Goal: Task Accomplishment & Management: Use online tool/utility

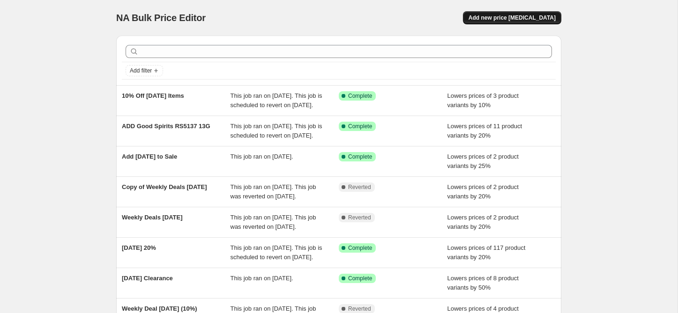
click at [550, 20] on span "Add new price [MEDICAL_DATA]" at bounding box center [511, 17] width 87 height 7
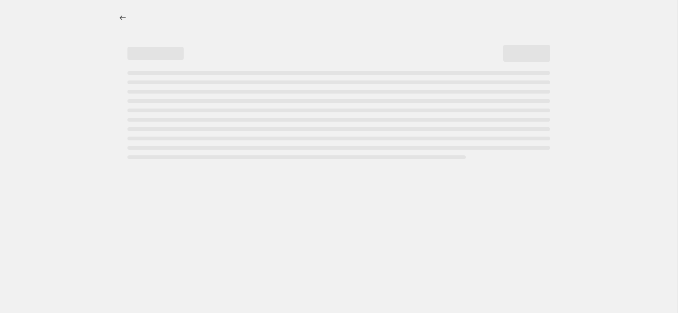
select select "percentage"
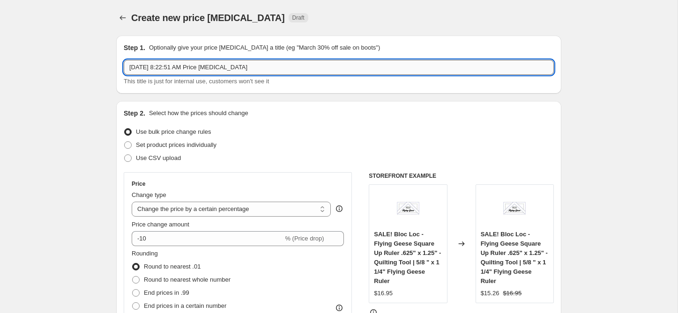
click at [179, 71] on input "Oct 13, 2025, 8:22:51 AM Price change job" at bounding box center [339, 67] width 430 height 15
click at [170, 64] on input "Oct 13, 2025, 8:22:51 AM Price change job" at bounding box center [339, 67] width 430 height 15
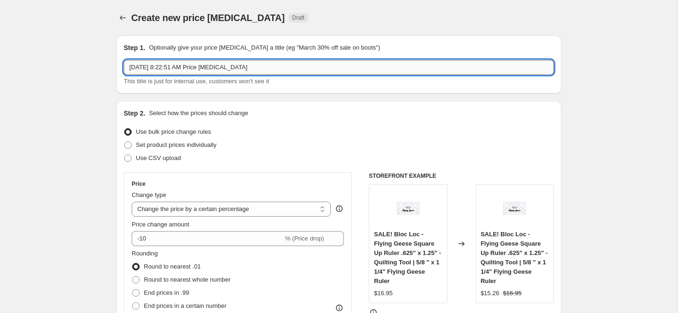
click at [170, 64] on input "Oct 13, 2025, 8:22:51 AM Price change job" at bounding box center [339, 67] width 430 height 15
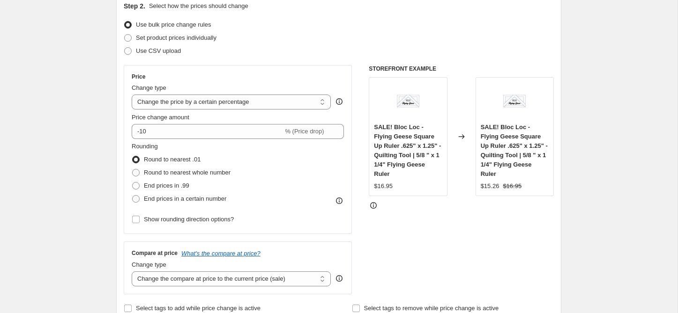
scroll to position [109, 0]
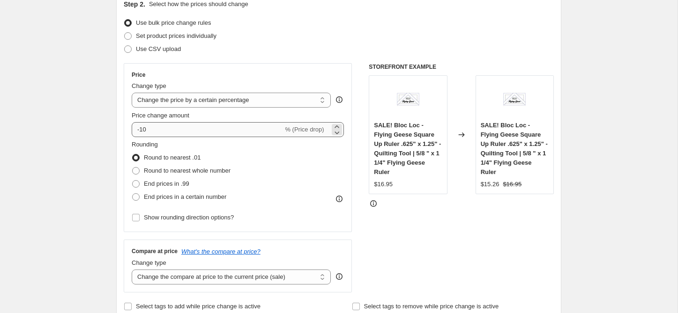
type input "October Sale 20%"
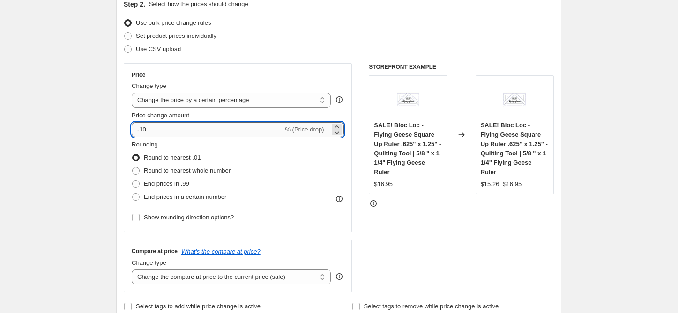
drag, startPoint x: 141, startPoint y: 130, endPoint x: 149, endPoint y: 131, distance: 8.0
click at [149, 131] on input "-10" at bounding box center [207, 129] width 151 height 15
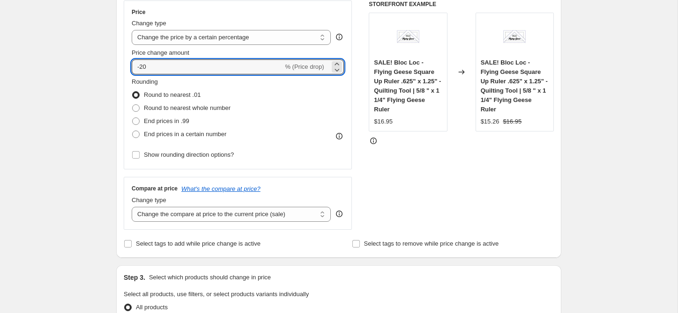
scroll to position [238, 0]
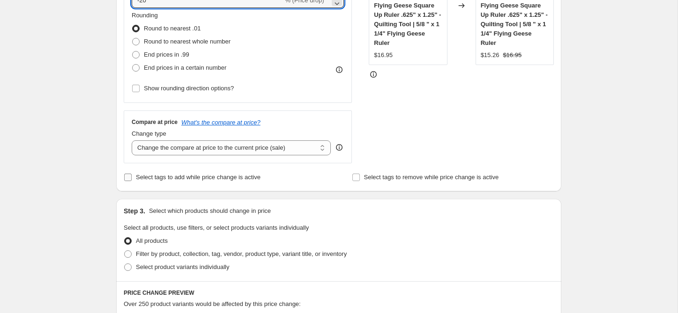
type input "-20"
click at [175, 177] on span "Select tags to add while price change is active" at bounding box center [198, 177] width 125 height 7
click at [132, 177] on input "Select tags to add while price change is active" at bounding box center [127, 177] width 7 height 7
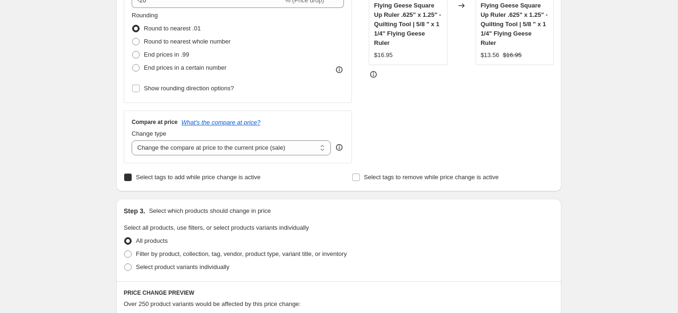
checkbox input "true"
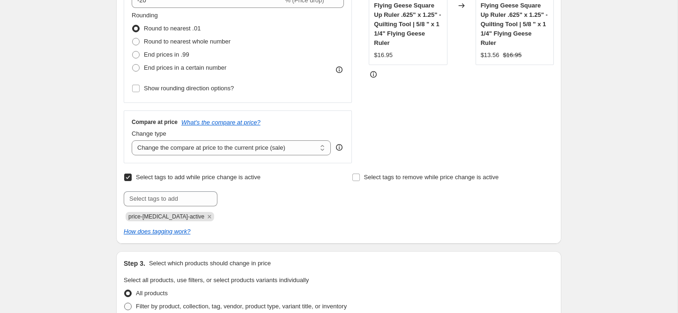
scroll to position [342, 0]
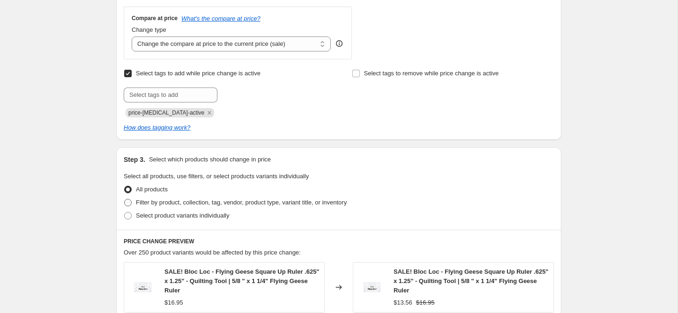
click at [168, 202] on span "Filter by product, collection, tag, vendor, product type, variant title, or inv…" at bounding box center [241, 202] width 211 height 7
click at [125, 200] on input "Filter by product, collection, tag, vendor, product type, variant title, or inv…" at bounding box center [124, 199] width 0 height 0
radio input "true"
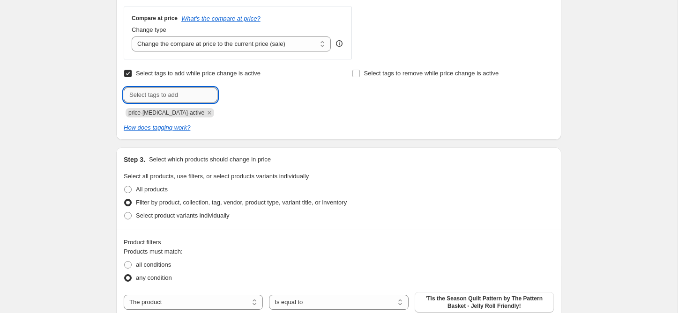
click at [152, 97] on input "text" at bounding box center [171, 95] width 94 height 15
type input "sale"
click at [266, 93] on div at bounding box center [225, 95] width 202 height 15
click at [187, 91] on input "text" at bounding box center [171, 95] width 94 height 15
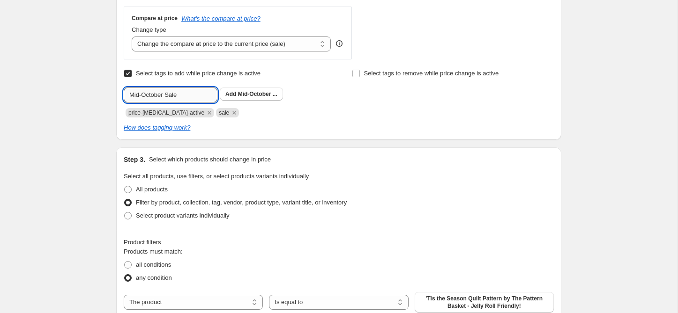
drag, startPoint x: 143, startPoint y: 95, endPoint x: 131, endPoint y: 96, distance: 12.2
click at [131, 96] on input "Mid-October Sale" at bounding box center [171, 95] width 94 height 15
type input "October Sale"
click at [312, 124] on div "How does tagging work?" at bounding box center [339, 127] width 430 height 9
click at [253, 97] on button "Add October Sale" at bounding box center [249, 94] width 59 height 13
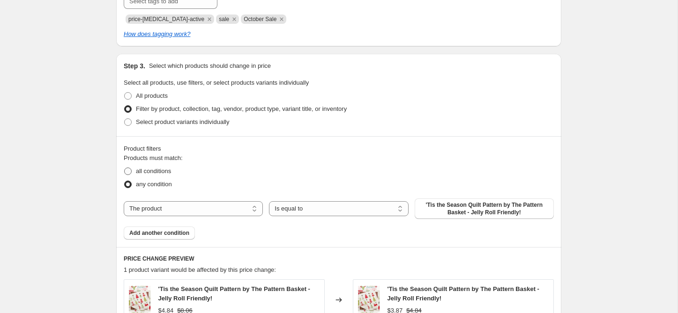
scroll to position [443, 0]
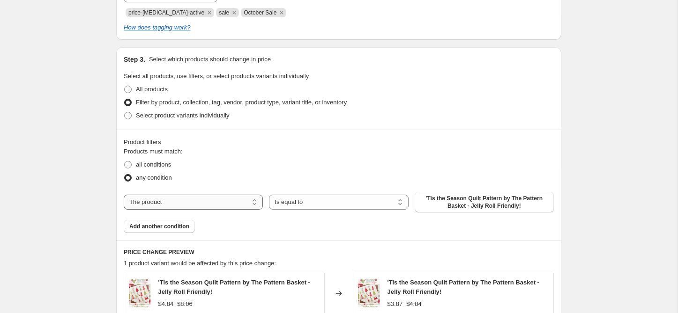
click at [189, 203] on select "The product The product's collection The product's tag The product's vendor The…" at bounding box center [193, 202] width 139 height 15
select select "collection"
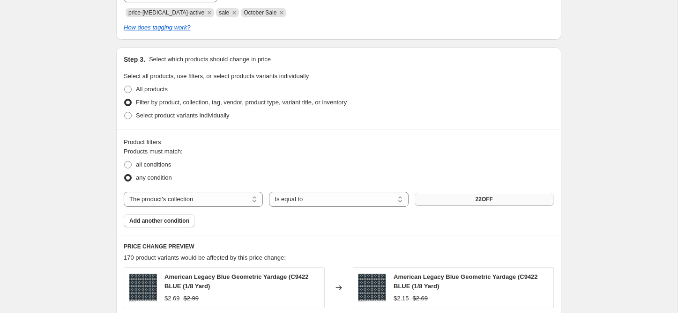
click at [458, 198] on button "22OFF" at bounding box center [484, 199] width 139 height 13
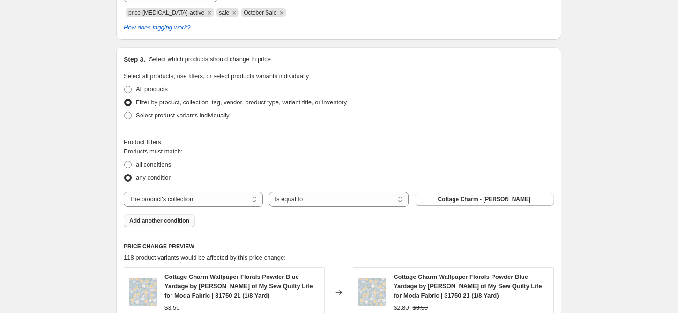
click at [178, 218] on span "Add another condition" at bounding box center [159, 220] width 60 height 7
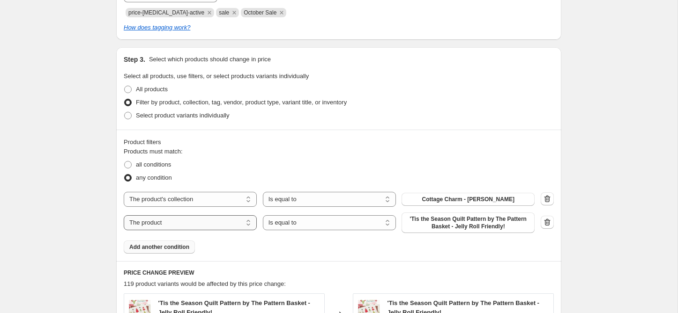
click at [184, 221] on select "The product The product's collection The product's tag The product's vendor The…" at bounding box center [190, 222] width 133 height 15
select select "collection"
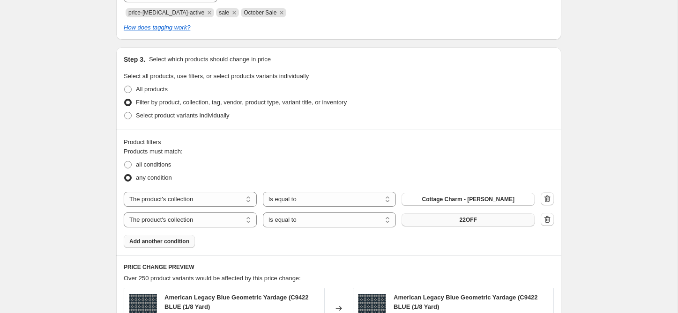
click at [470, 220] on span "22OFF" at bounding box center [468, 219] width 17 height 7
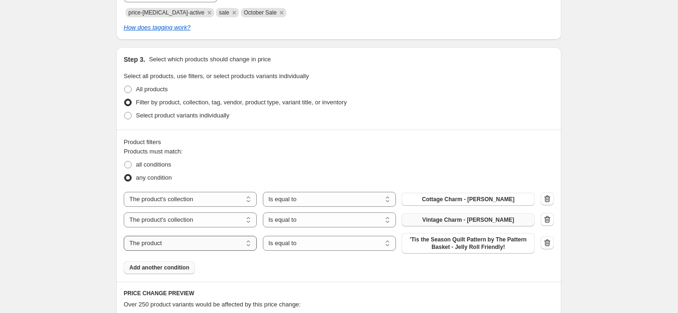
click at [174, 243] on select "The product The product's collection The product's tag The product's vendor The…" at bounding box center [190, 243] width 133 height 15
select select "collection"
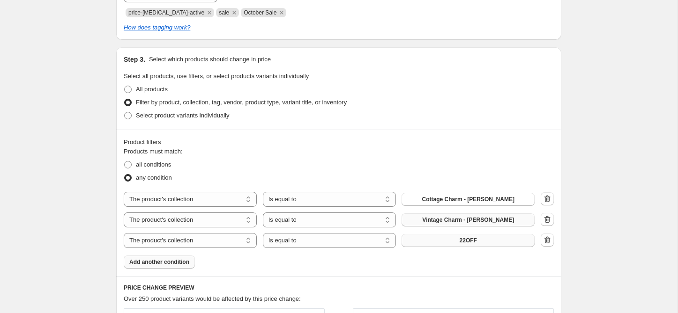
click at [462, 242] on span "22OFF" at bounding box center [468, 240] width 17 height 7
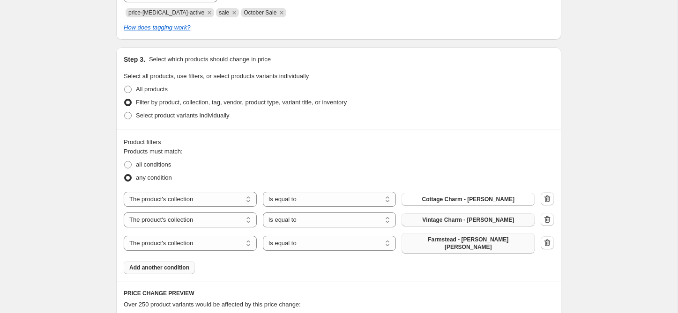
click at [167, 264] on span "Add another condition" at bounding box center [159, 267] width 60 height 7
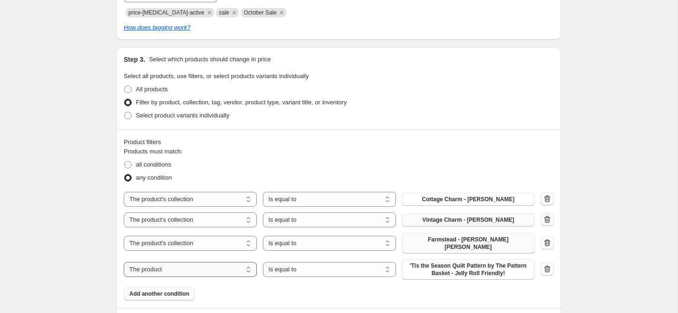
click at [194, 263] on select "The product The product's collection The product's tag The product's vendor The…" at bounding box center [190, 269] width 133 height 15
select select "collection"
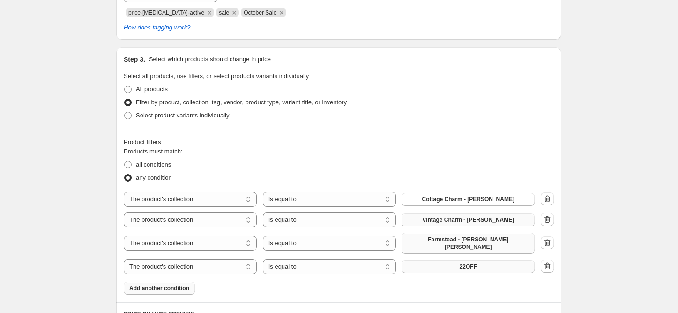
click at [429, 264] on button "22OFF" at bounding box center [467, 266] width 133 height 13
click at [549, 201] on icon "button" at bounding box center [546, 198] width 9 height 9
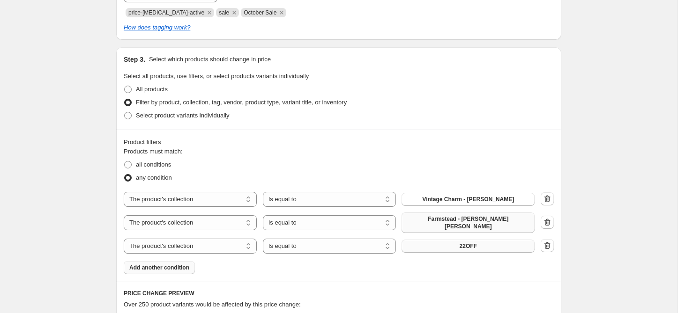
click at [174, 265] on span "Add another condition" at bounding box center [159, 267] width 60 height 7
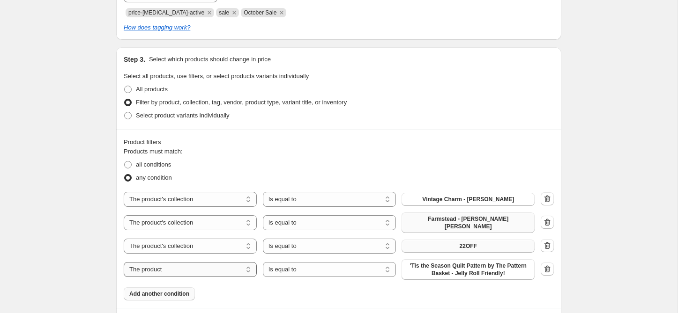
click at [175, 265] on select "The product The product's collection The product's tag The product's vendor The…" at bounding box center [190, 269] width 133 height 15
select select "collection"
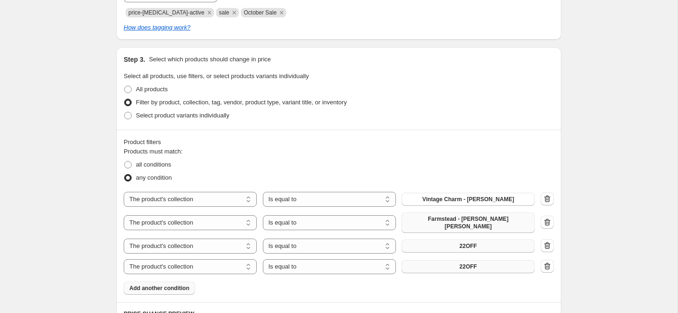
click at [458, 261] on button "22OFF" at bounding box center [467, 266] width 133 height 13
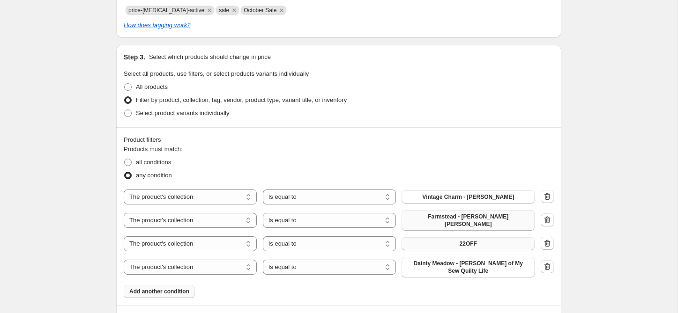
scroll to position [446, 0]
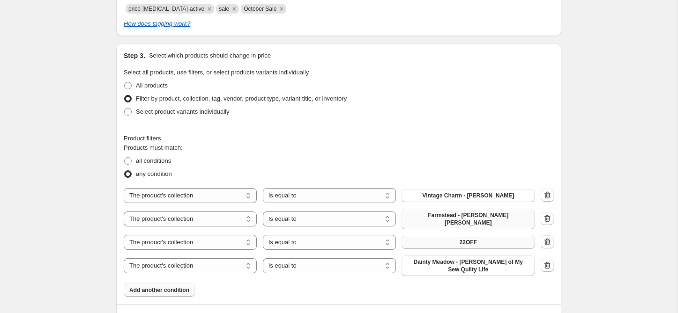
click at [422, 238] on button "22OFF" at bounding box center [467, 242] width 133 height 13
click at [181, 287] on span "Add another condition" at bounding box center [159, 290] width 60 height 7
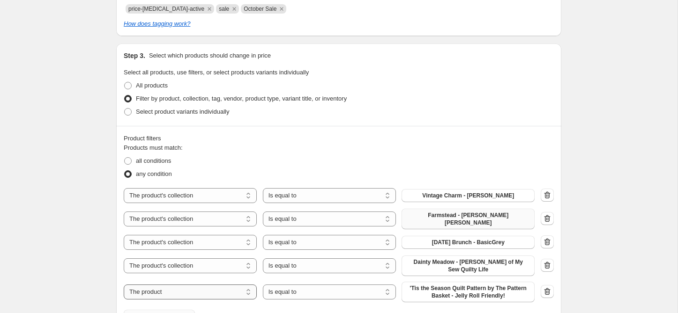
click at [198, 285] on select "The product The product's collection The product's tag The product's vendor The…" at bounding box center [190, 292] width 133 height 15
click at [182, 284] on select "The product The product's collection The product's tag The product's vendor The…" at bounding box center [190, 289] width 133 height 15
select select "collection"
click at [450, 284] on button "22OFF" at bounding box center [467, 289] width 133 height 13
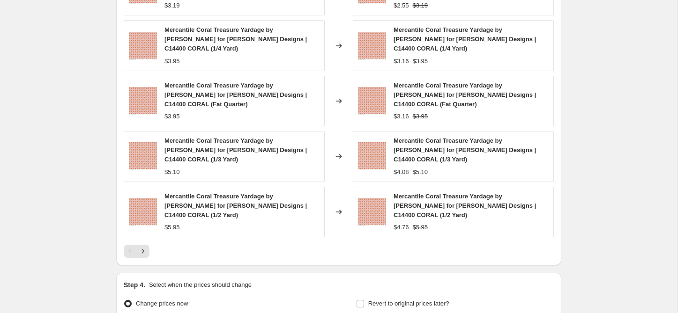
scroll to position [853, 0]
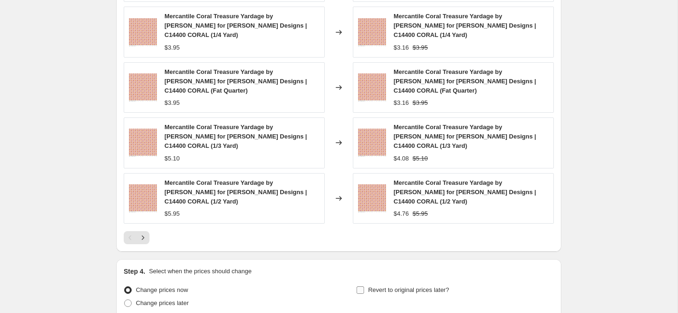
click at [363, 287] on input "Revert to original prices later?" at bounding box center [359, 290] width 7 height 7
checkbox input "true"
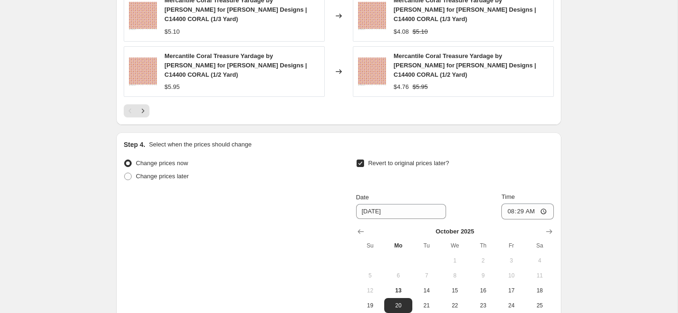
scroll to position [980, 0]
type input "[DATE]"
click at [509, 203] on input "08:29" at bounding box center [527, 211] width 52 height 16
click at [519, 203] on input "08:29" at bounding box center [527, 211] width 52 height 16
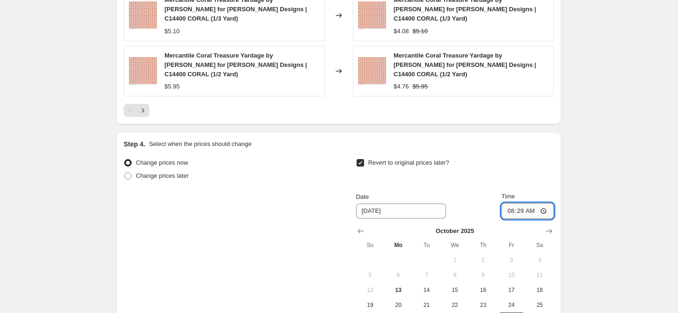
click at [505, 203] on input "08:29" at bounding box center [527, 211] width 52 height 16
type input "23:59"
drag, startPoint x: 289, startPoint y: 221, endPoint x: 300, endPoint y: 222, distance: 11.3
click at [289, 221] on div "Change prices now Change prices later Revert to original prices later? Date 10/…" at bounding box center [339, 241] width 430 height 171
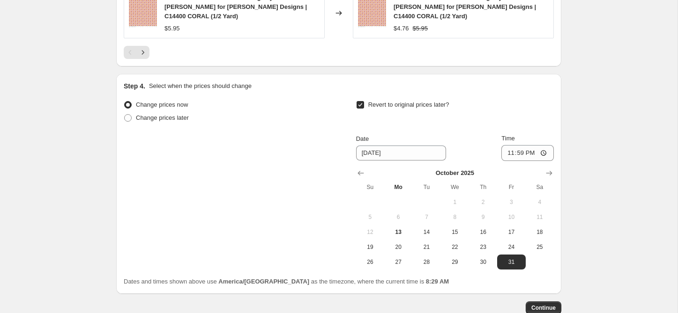
scroll to position [1039, 0]
click at [545, 304] on span "Continue" at bounding box center [543, 307] width 24 height 7
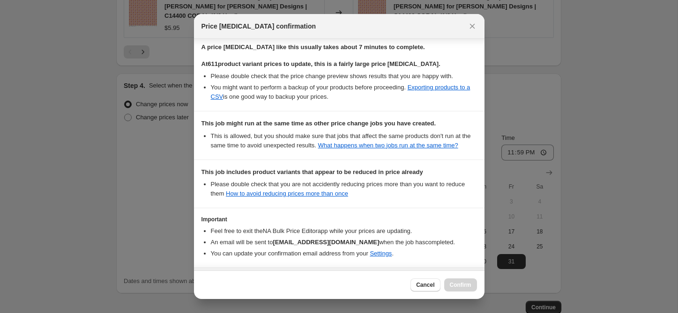
scroll to position [234, 0]
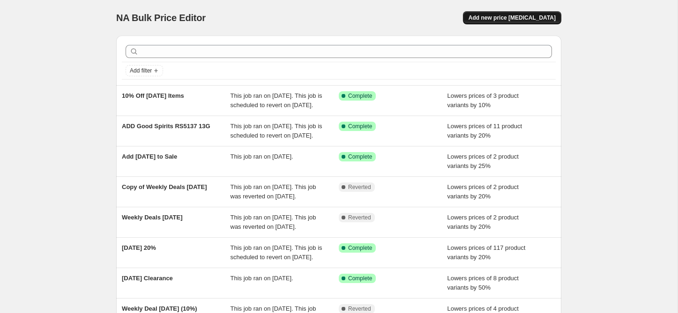
click at [502, 18] on span "Add new price [MEDICAL_DATA]" at bounding box center [511, 17] width 87 height 7
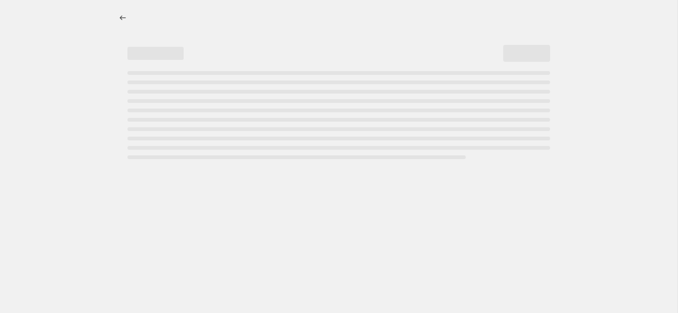
select select "percentage"
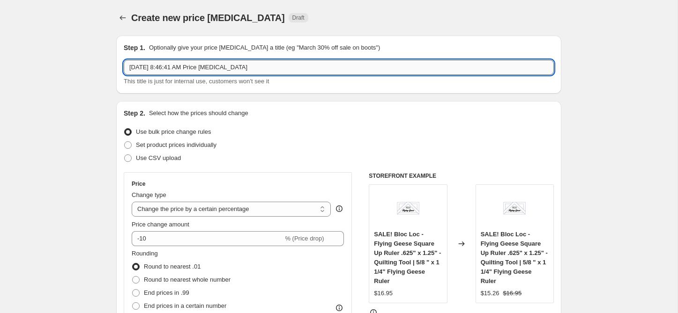
click at [170, 69] on input "Oct 13, 2025, 8:46:41 AM Price change job" at bounding box center [339, 67] width 430 height 15
type input "October Sale 20%"
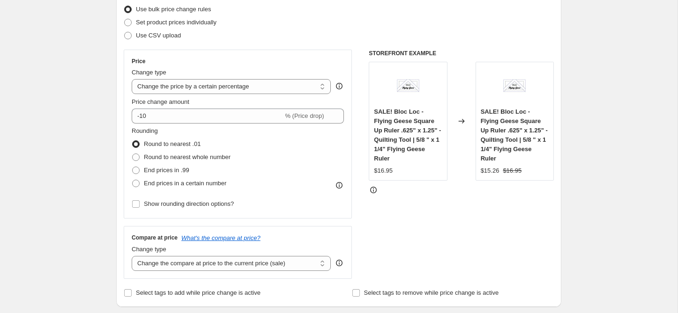
scroll to position [125, 0]
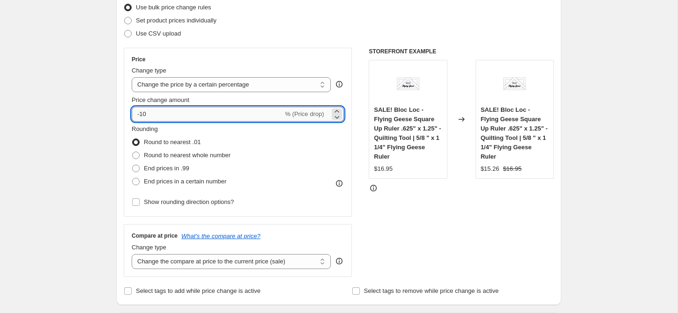
click at [173, 116] on input "-10" at bounding box center [207, 114] width 151 height 15
type input "-1"
type input "-20"
drag, startPoint x: 432, startPoint y: 244, endPoint x: 426, endPoint y: 243, distance: 6.2
click at [432, 244] on div "STOREFRONT EXAMPLE SALE! Bloc Loc - Flying Geese Square Up Ruler .625" x 1.25" …" at bounding box center [461, 163] width 185 height 230
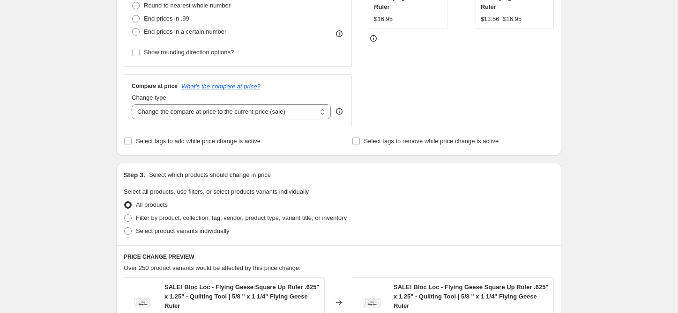
scroll to position [288, 0]
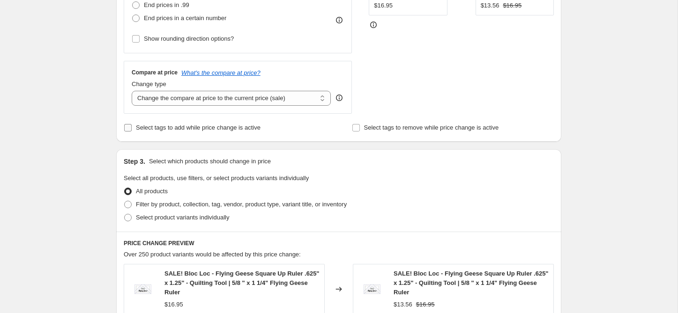
click at [158, 132] on span "Select tags to add while price change is active" at bounding box center [198, 127] width 125 height 9
click at [132, 132] on input "Select tags to add while price change is active" at bounding box center [127, 127] width 7 height 7
checkbox input "true"
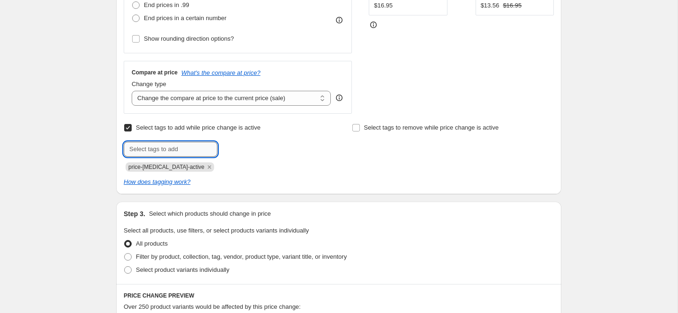
click at [157, 145] on input "text" at bounding box center [171, 149] width 94 height 15
type input "sale"
click at [240, 147] on span "sale" at bounding box center [243, 148] width 11 height 7
click at [201, 154] on input "text" at bounding box center [171, 149] width 94 height 15
type input "October Sale"
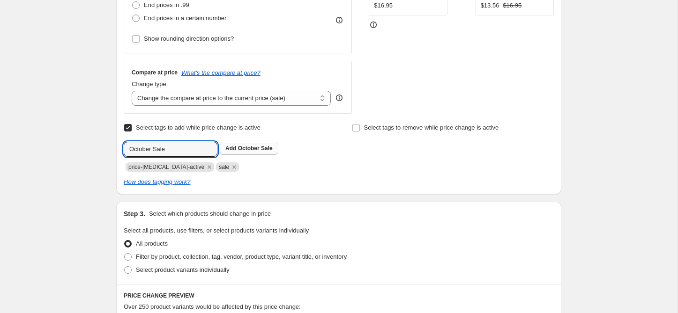
click at [266, 151] on span "October Sale" at bounding box center [255, 148] width 35 height 7
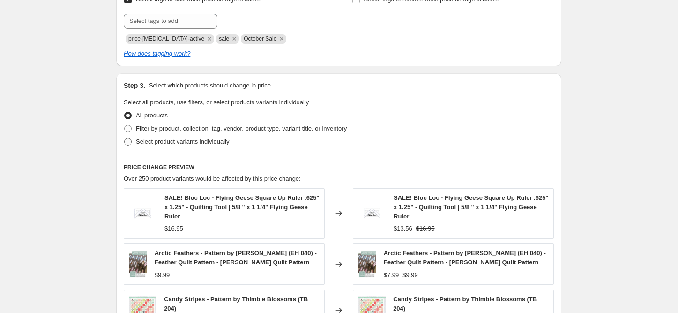
scroll to position [417, 0]
click at [149, 130] on span "Filter by product, collection, tag, vendor, product type, variant title, or inv…" at bounding box center [241, 127] width 211 height 7
click at [125, 125] on input "Filter by product, collection, tag, vendor, product type, variant title, or inv…" at bounding box center [124, 124] width 0 height 0
radio input "true"
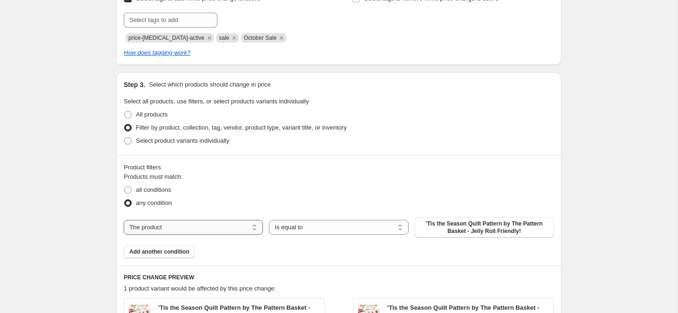
click at [212, 230] on select "The product The product's collection The product's tag The product's vendor The…" at bounding box center [193, 227] width 139 height 15
select select "collection"
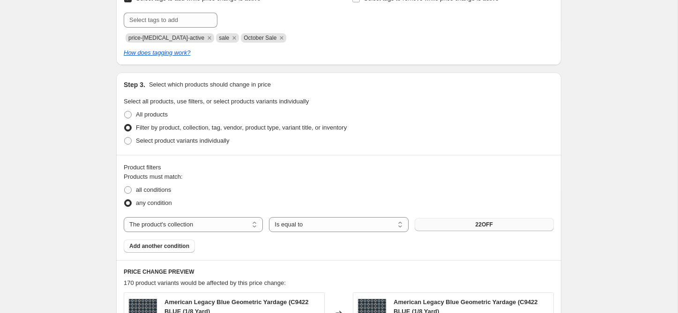
click at [458, 222] on button "22OFF" at bounding box center [484, 224] width 139 height 13
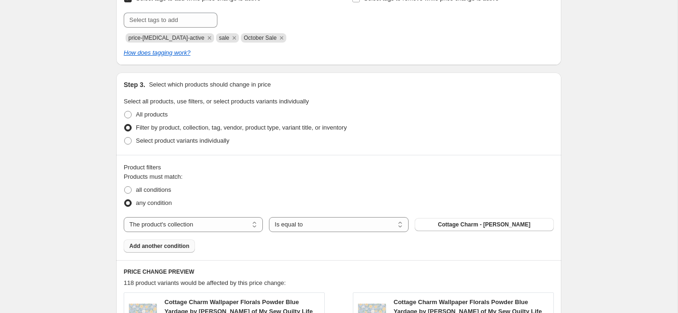
click at [177, 245] on span "Add another condition" at bounding box center [159, 246] width 60 height 7
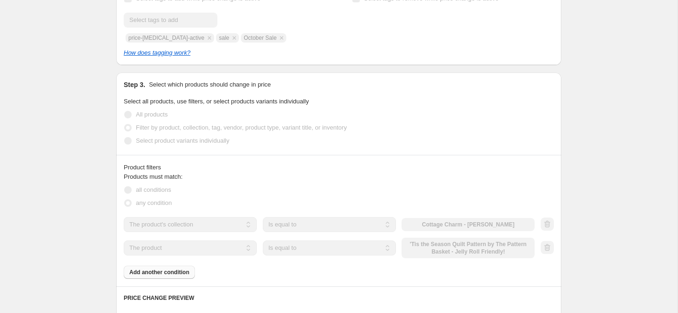
click at [175, 247] on select "The product The product's collection The product's tag The product's vendor The…" at bounding box center [190, 248] width 133 height 15
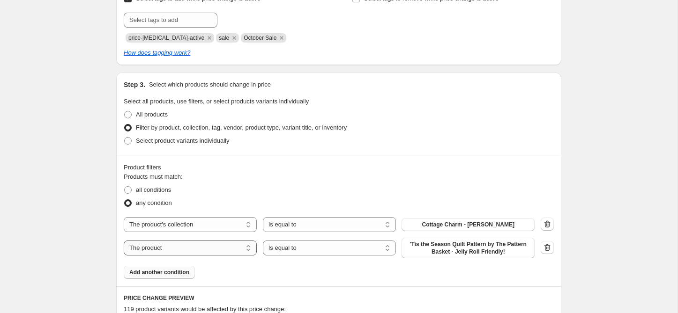
select select "collection"
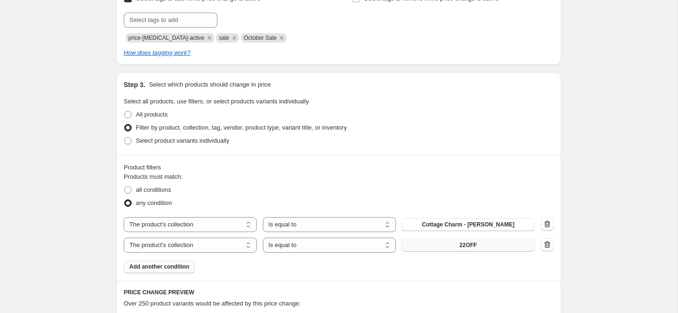
click at [438, 245] on button "22OFF" at bounding box center [467, 245] width 133 height 13
click at [185, 267] on span "Add another condition" at bounding box center [159, 266] width 60 height 7
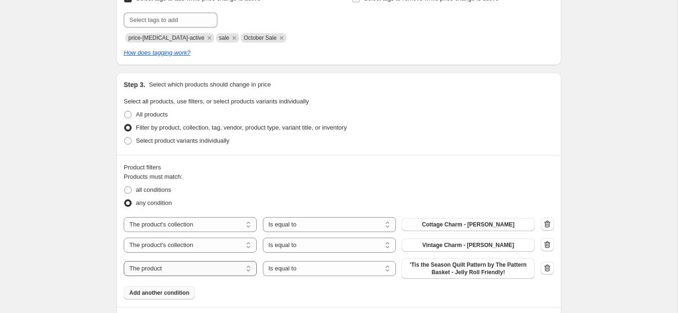
click at [181, 268] on select "The product The product's collection The product's tag The product's vendor The…" at bounding box center [190, 268] width 133 height 15
select select "collection"
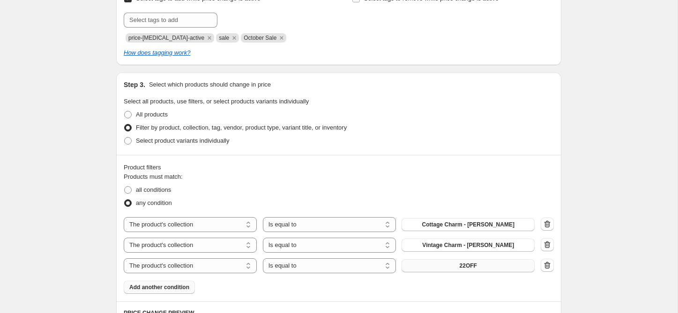
click at [428, 269] on button "22OFF" at bounding box center [467, 266] width 133 height 13
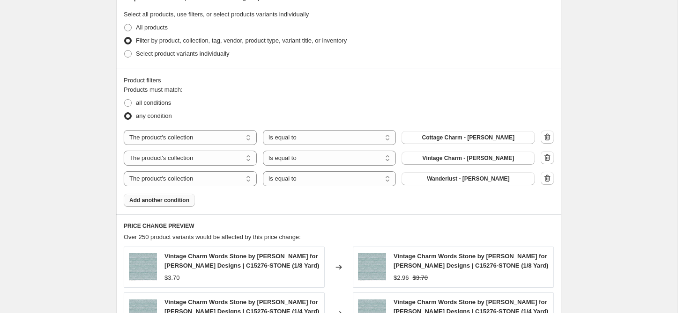
scroll to position [508, 0]
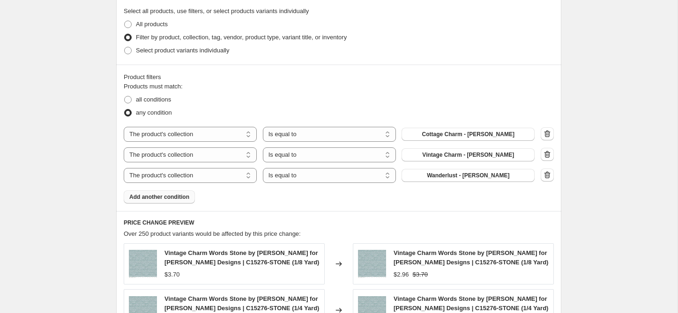
click at [171, 194] on span "Add another condition" at bounding box center [159, 196] width 60 height 7
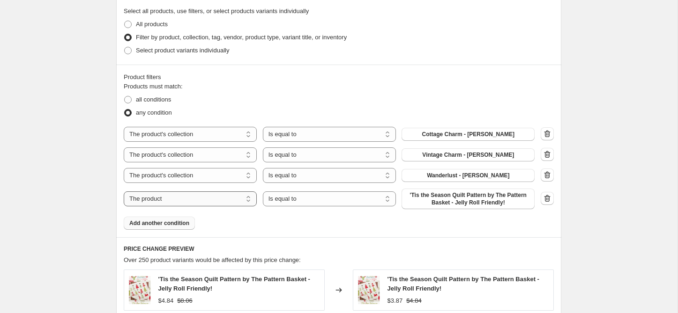
click at [175, 196] on select "The product The product's collection The product's tag The product's vendor The…" at bounding box center [190, 199] width 133 height 15
select select "collection"
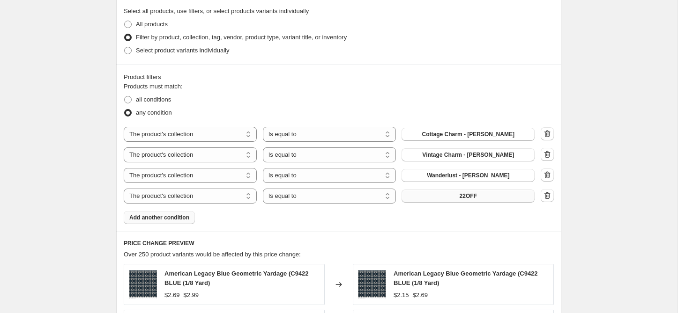
click at [446, 197] on button "22OFF" at bounding box center [467, 196] width 133 height 13
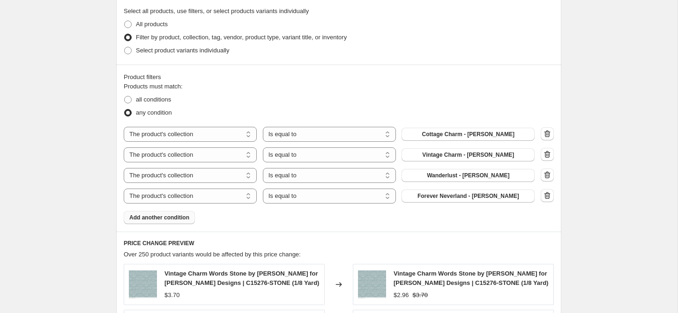
click at [171, 223] on button "Add another condition" at bounding box center [159, 217] width 71 height 13
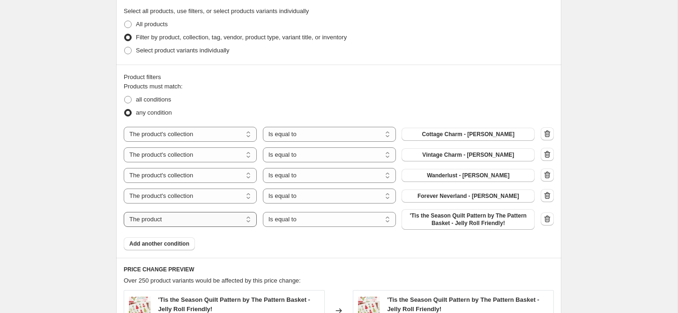
click at [171, 220] on select "The product The product's collection The product's tag The product's vendor The…" at bounding box center [190, 219] width 133 height 15
select select "collection"
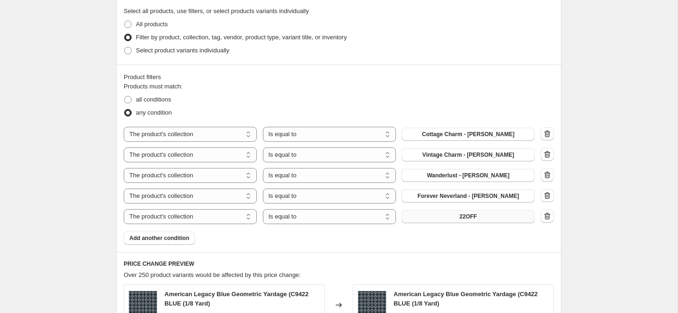
click at [460, 219] on span "22OFF" at bounding box center [468, 216] width 17 height 7
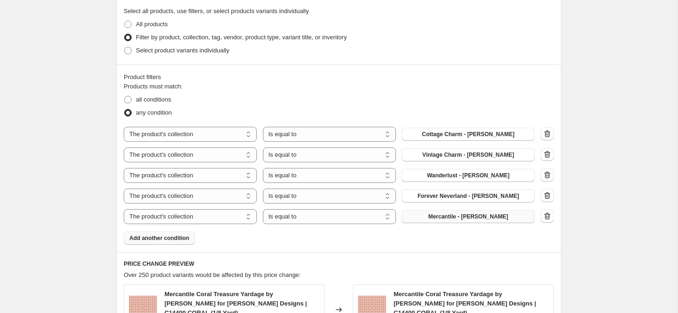
click at [183, 241] on span "Add another condition" at bounding box center [159, 238] width 60 height 7
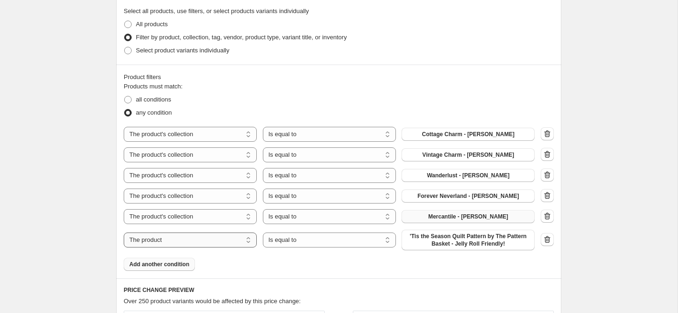
click at [182, 241] on select "The product The product's collection The product's tag The product's vendor The…" at bounding box center [190, 240] width 133 height 15
select select "collection"
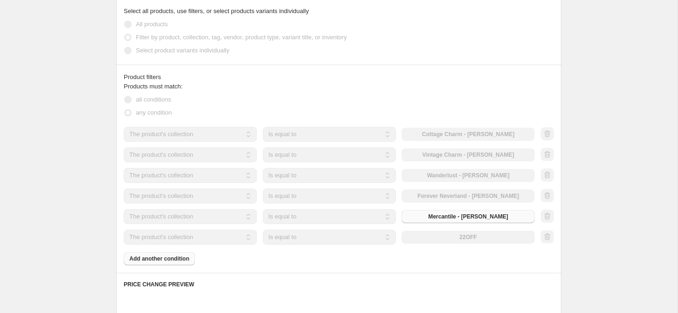
click at [444, 239] on button "22OFF" at bounding box center [467, 237] width 133 height 13
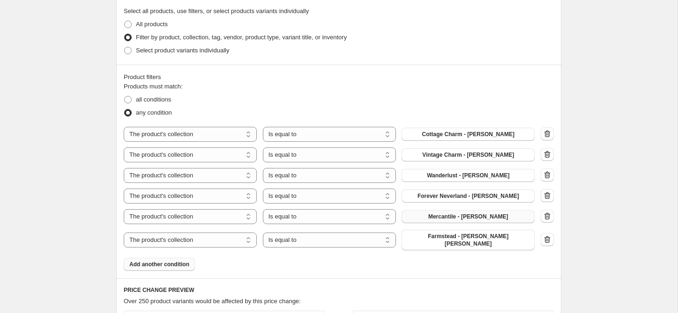
click at [165, 263] on button "Add another condition" at bounding box center [159, 264] width 71 height 13
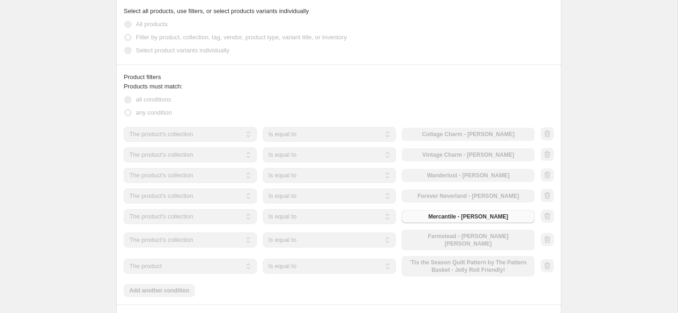
click at [172, 260] on select "The product The product's collection The product's tag The product's vendor The…" at bounding box center [190, 266] width 133 height 15
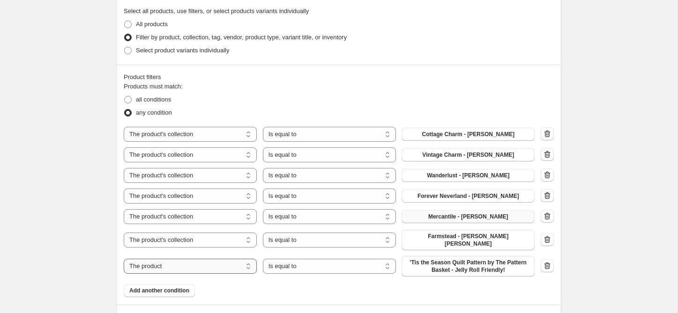
select select "collection"
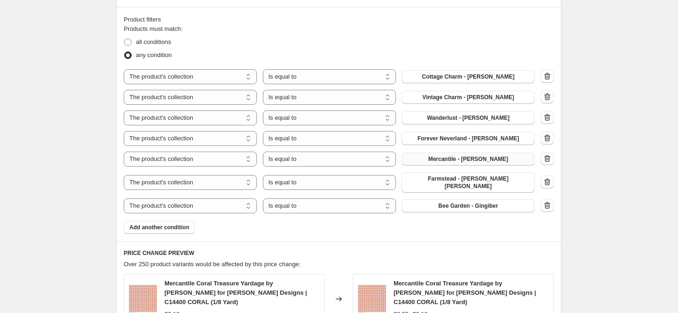
scroll to position [574, 0]
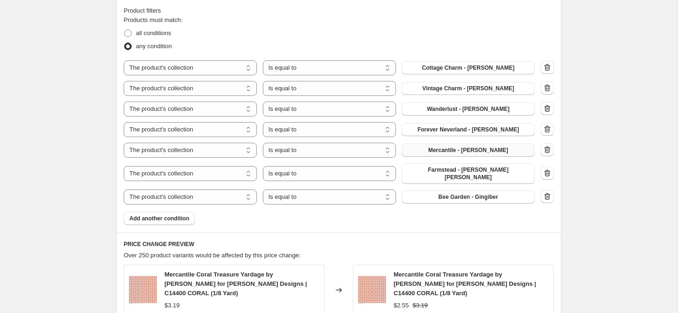
click at [547, 70] on icon "button" at bounding box center [546, 67] width 9 height 9
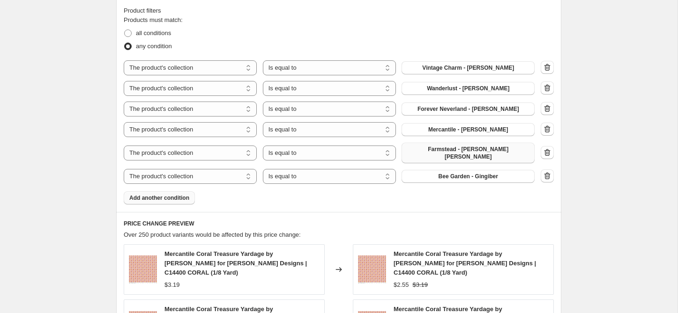
click at [183, 198] on button "Add another condition" at bounding box center [159, 198] width 71 height 13
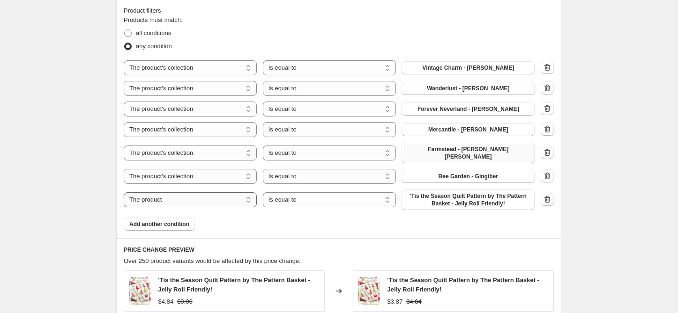
click at [172, 193] on select "The product The product's collection The product's tag The product's vendor The…" at bounding box center [190, 200] width 133 height 15
select select "collection"
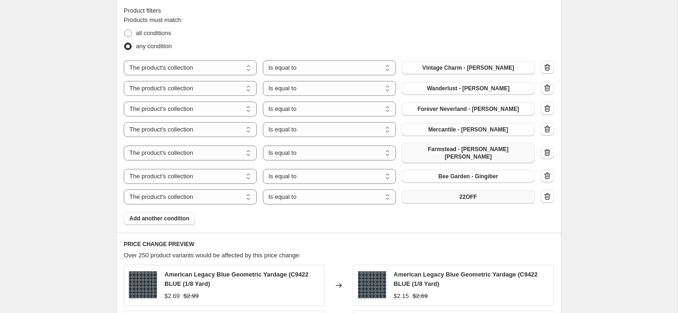
click at [468, 193] on span "22OFF" at bounding box center [468, 196] width 17 height 7
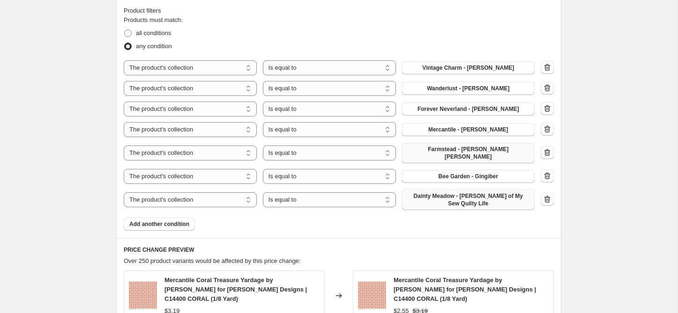
click at [549, 107] on icon "button" at bounding box center [546, 108] width 9 height 9
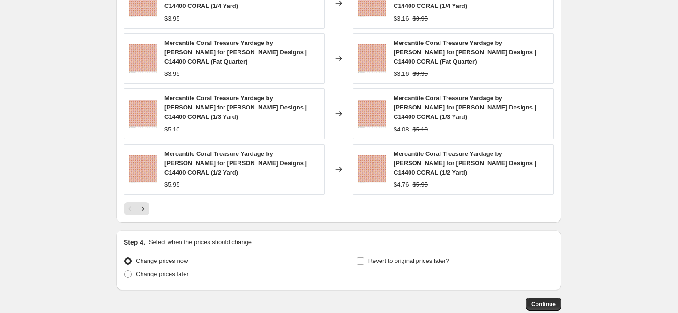
scroll to position [905, 0]
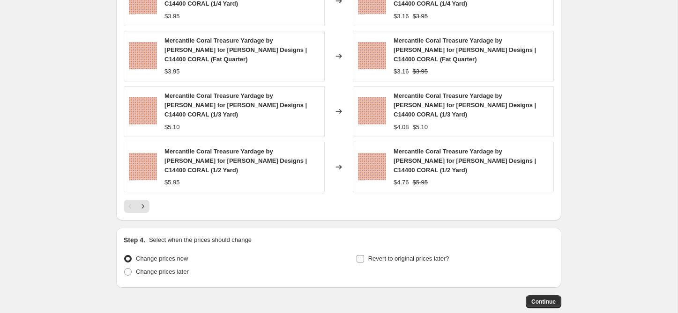
click at [356, 255] on input "Revert to original prices later?" at bounding box center [359, 258] width 7 height 7
checkbox input "true"
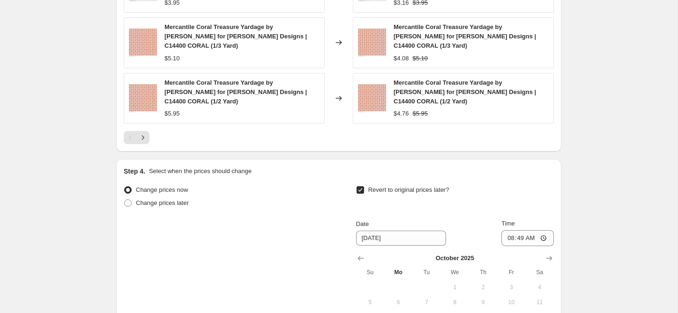
scroll to position [974, 0]
click at [507, 230] on input "08:49" at bounding box center [527, 238] width 52 height 16
type input "23:59"
type input "[DATE]"
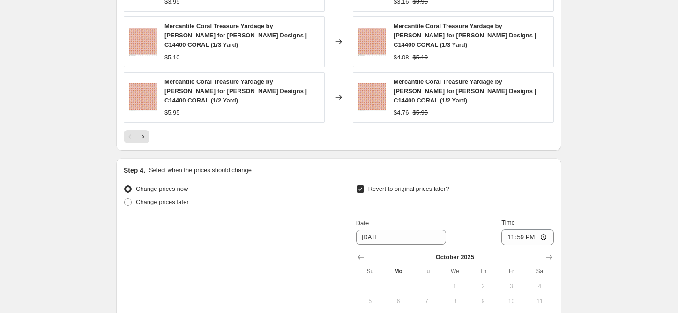
click at [272, 183] on div "Change prices now Change prices later Revert to original prices later? Date 10/…" at bounding box center [339, 268] width 430 height 171
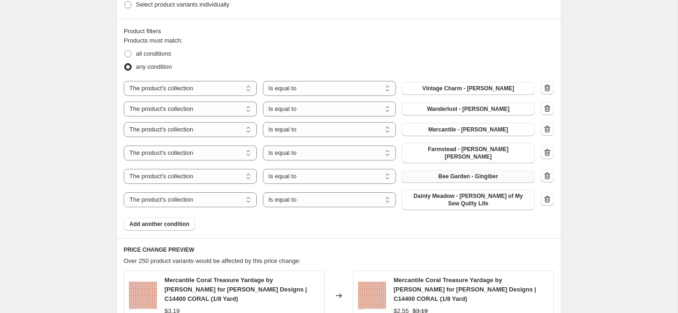
scroll to position [577, 0]
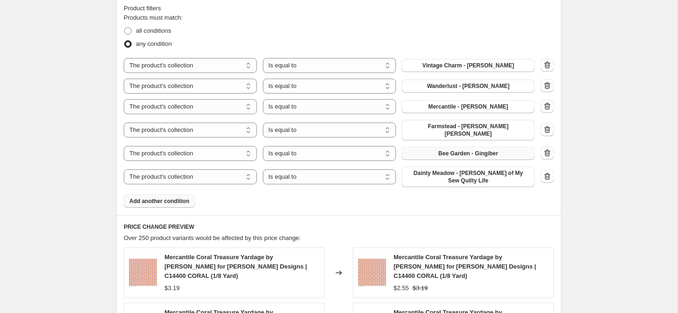
click at [188, 198] on span "Add another condition" at bounding box center [159, 201] width 60 height 7
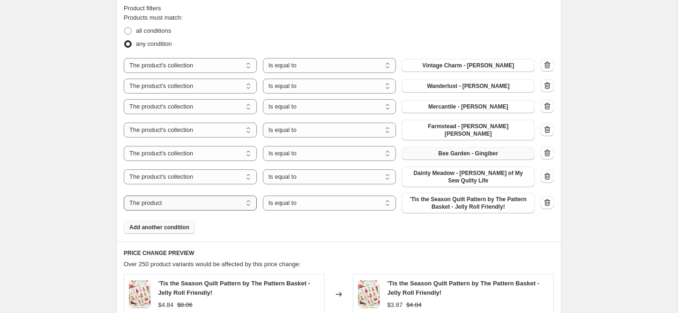
click at [185, 196] on select "The product The product's collection The product's tag The product's vendor The…" at bounding box center [190, 203] width 133 height 15
select select "collection"
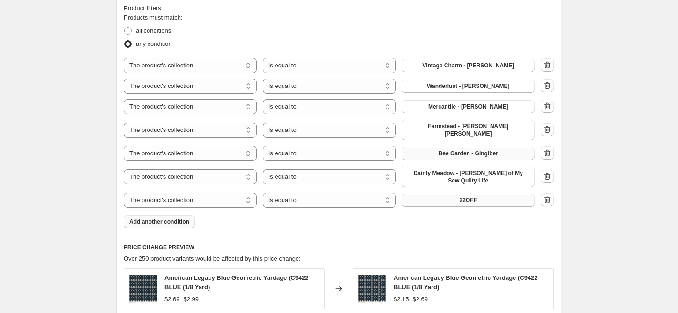
click at [450, 195] on button "22OFF" at bounding box center [467, 200] width 133 height 13
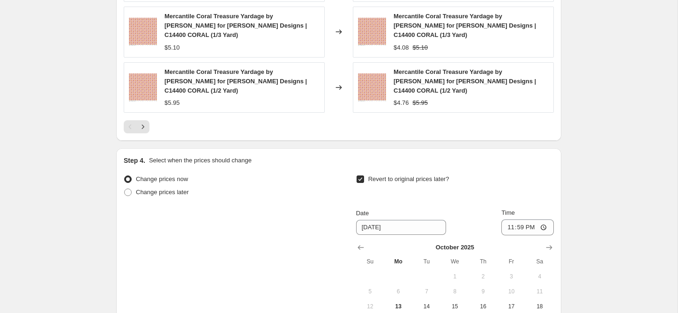
scroll to position [1085, 0]
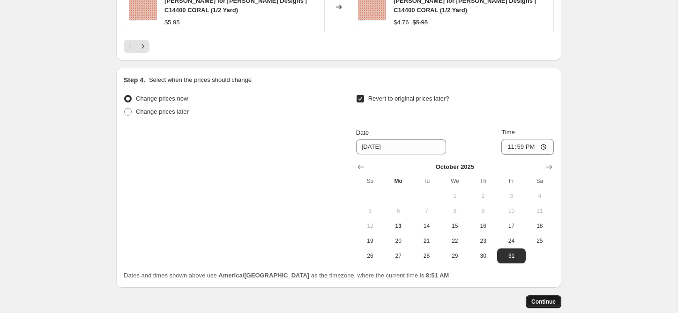
click at [540, 298] on span "Continue" at bounding box center [543, 301] width 24 height 7
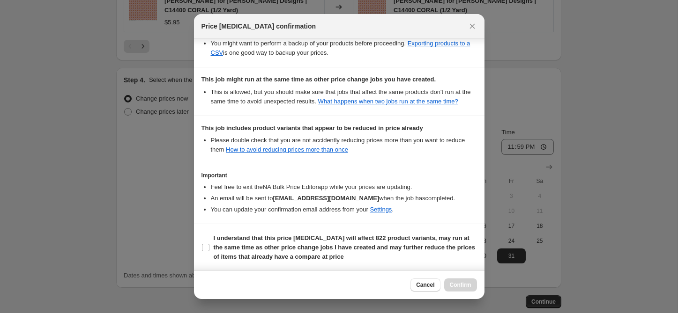
scroll to position [215, 0]
click at [424, 286] on span "Cancel" at bounding box center [425, 285] width 18 height 7
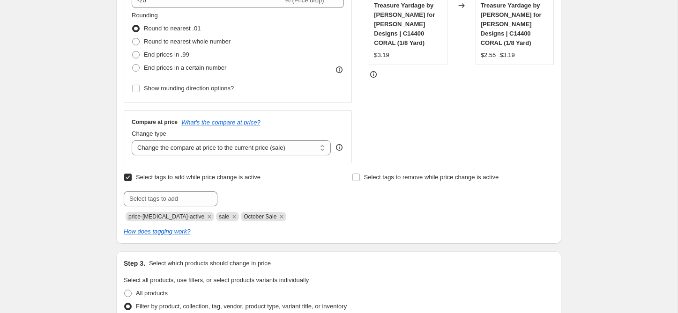
scroll to position [232, 0]
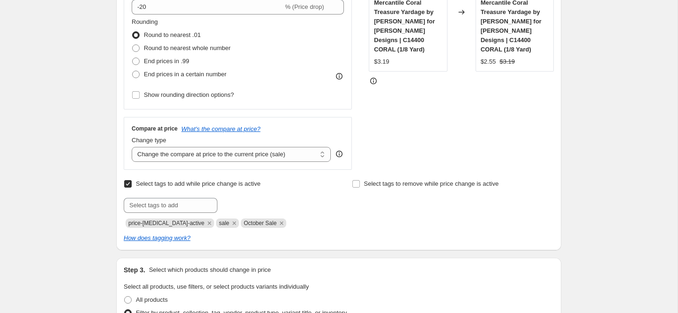
select select "percentage"
select select "collection"
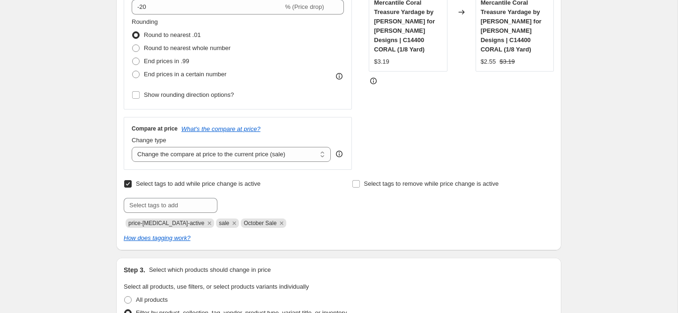
select select "collection"
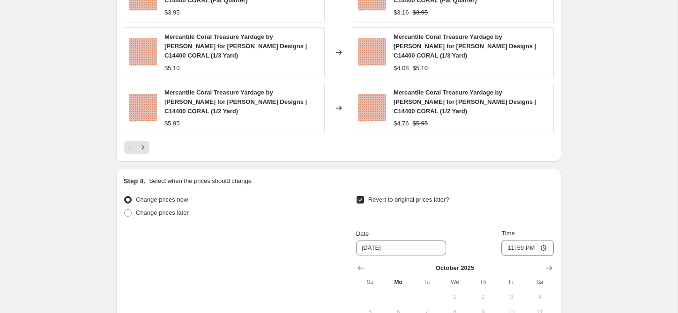
scroll to position [1085, 0]
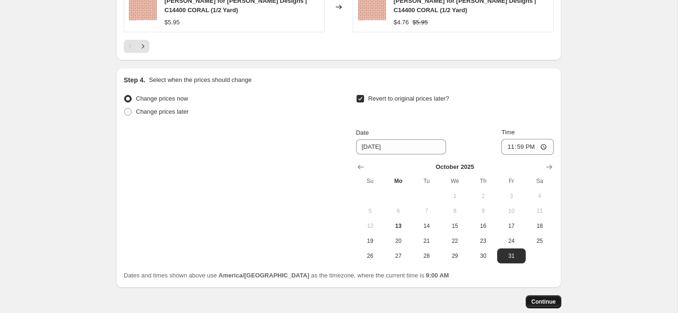
click at [539, 298] on span "Continue" at bounding box center [543, 301] width 24 height 7
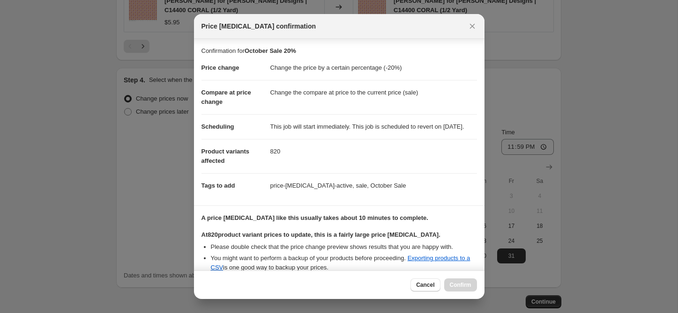
scroll to position [234, 0]
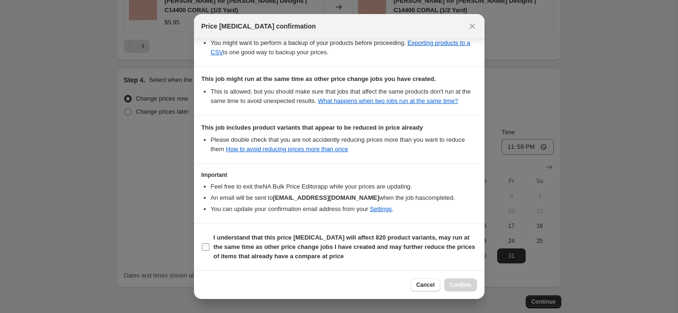
click at [215, 247] on b "I understand that this price change job will affect 820 product variants, may r…" at bounding box center [344, 247] width 261 height 26
click at [209, 247] on input "I understand that this price change job will affect 820 product variants, may r…" at bounding box center [205, 247] width 7 height 7
checkbox input "true"
click at [469, 287] on span "Confirm" at bounding box center [461, 285] width 22 height 7
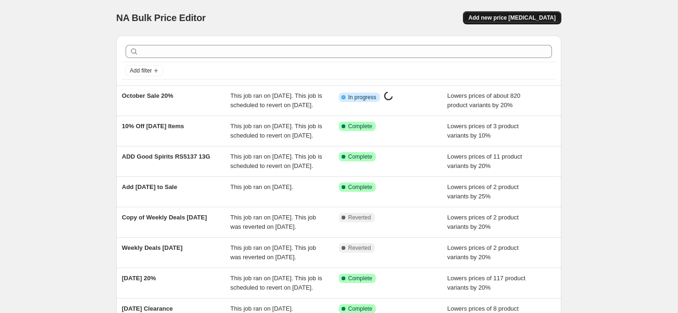
click at [502, 21] on span "Add new price change job" at bounding box center [511, 17] width 87 height 7
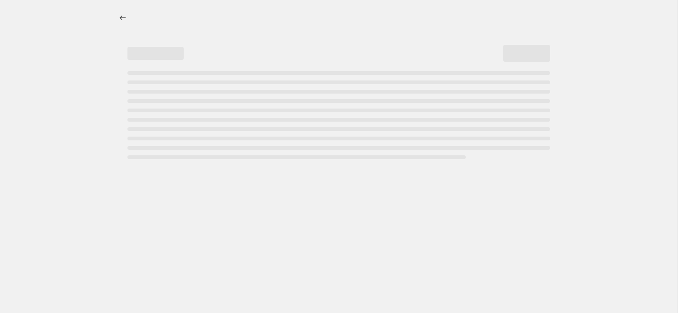
select select "percentage"
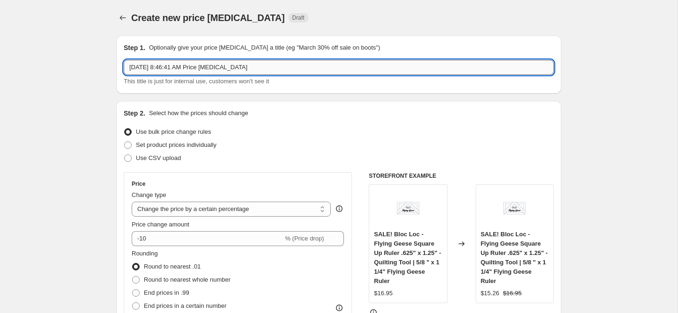
click at [219, 67] on input "Oct 13, 2025, 8:46:41 AM Price change job" at bounding box center [339, 67] width 430 height 15
type input "October Sale 15%"
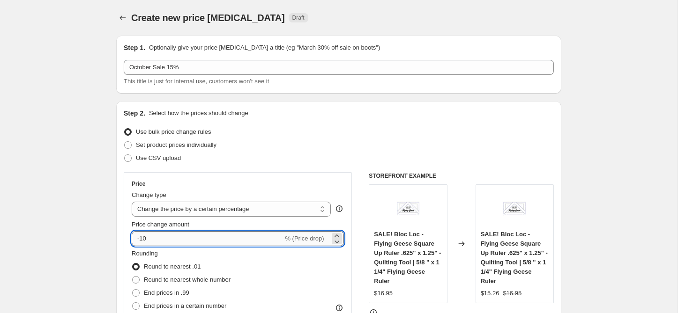
click at [196, 244] on input "-10" at bounding box center [207, 238] width 151 height 15
type input "-15"
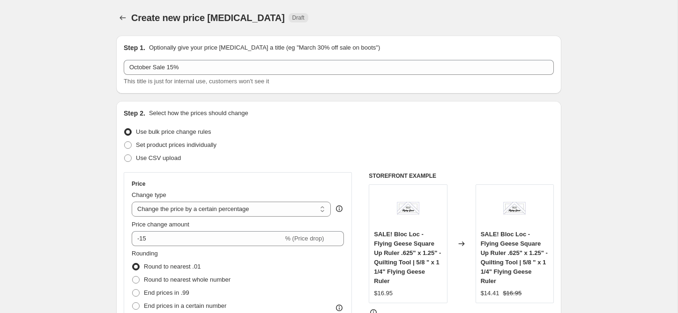
click at [335, 142] on div "Set product prices individually" at bounding box center [339, 145] width 430 height 13
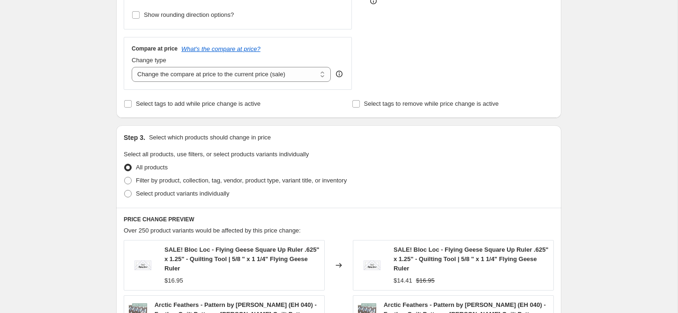
scroll to position [314, 0]
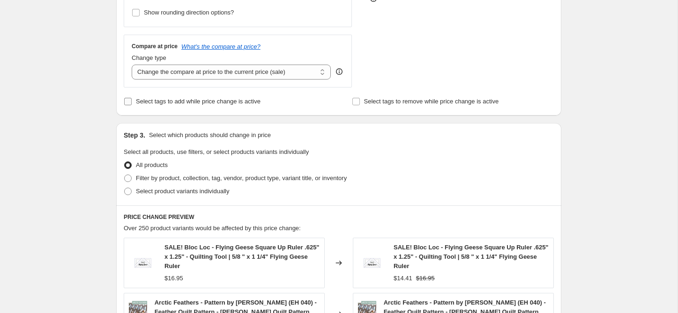
click at [176, 104] on span "Select tags to add while price change is active" at bounding box center [198, 101] width 125 height 7
click at [132, 104] on input "Select tags to add while price change is active" at bounding box center [127, 101] width 7 height 7
checkbox input "true"
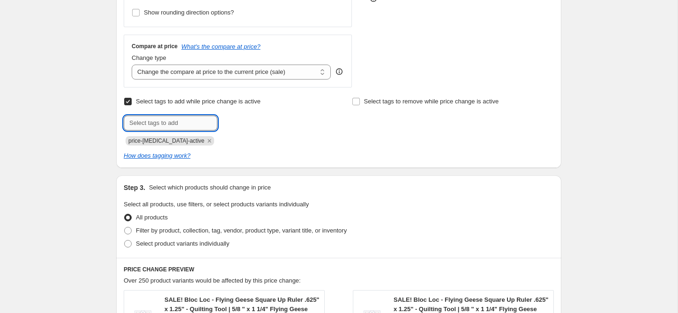
click at [172, 124] on input "text" at bounding box center [171, 123] width 94 height 15
type input "sale"
type input "October Sale"
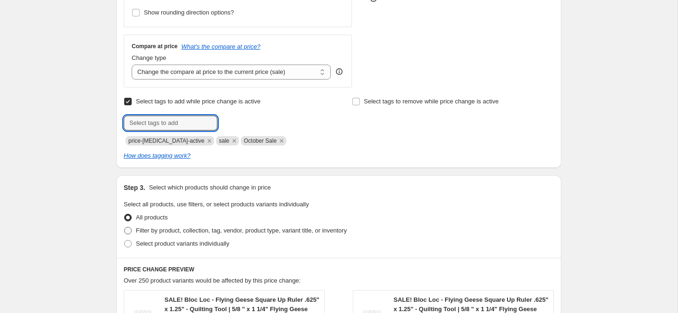
click at [190, 234] on span "Filter by product, collection, tag, vendor, product type, variant title, or inv…" at bounding box center [241, 230] width 211 height 7
click at [125, 228] on input "Filter by product, collection, tag, vendor, product type, variant title, or inv…" at bounding box center [124, 227] width 0 height 0
radio input "true"
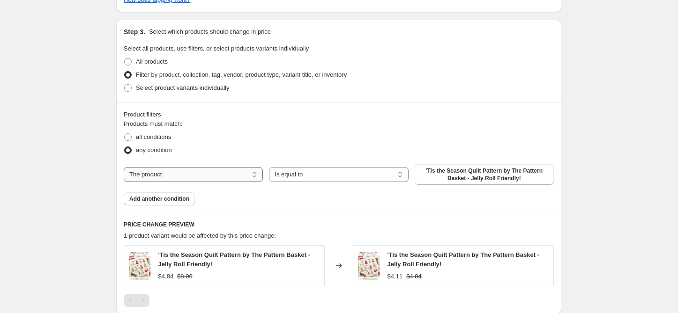
scroll to position [471, 0]
click at [205, 169] on select "The product The product's collection The product's tag The product's vendor The…" at bounding box center [193, 174] width 139 height 15
select select "collection"
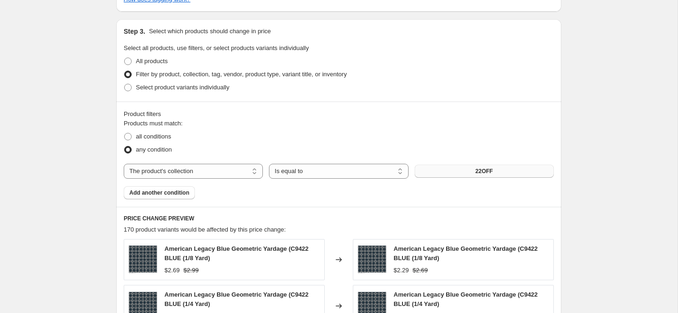
click at [472, 173] on button "22OFF" at bounding box center [484, 171] width 139 height 13
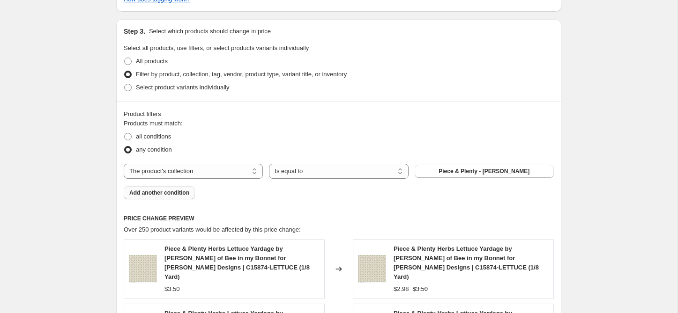
click at [171, 191] on span "Add another condition" at bounding box center [159, 192] width 60 height 7
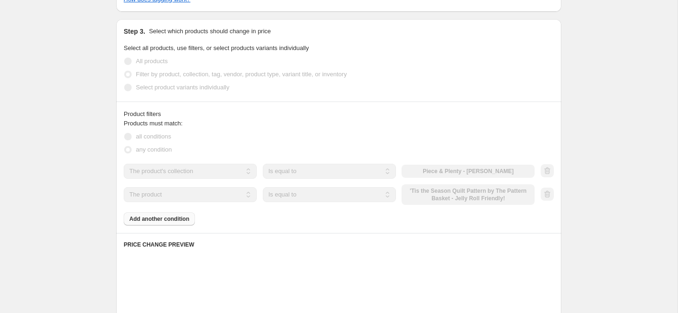
click at [173, 193] on select "The product The product's collection The product's tag The product's vendor The…" at bounding box center [190, 194] width 133 height 15
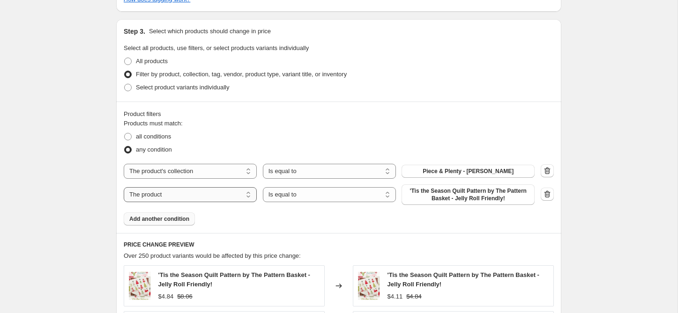
select select "collection"
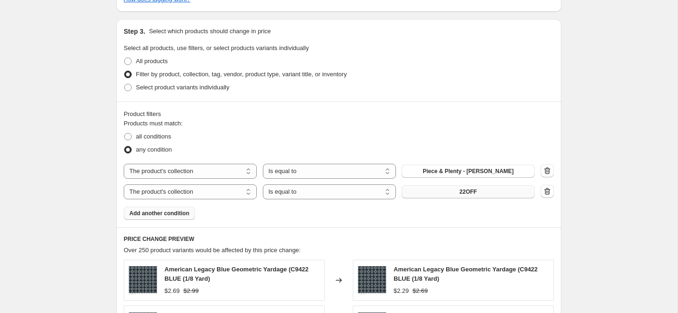
click at [447, 193] on button "22OFF" at bounding box center [467, 192] width 133 height 13
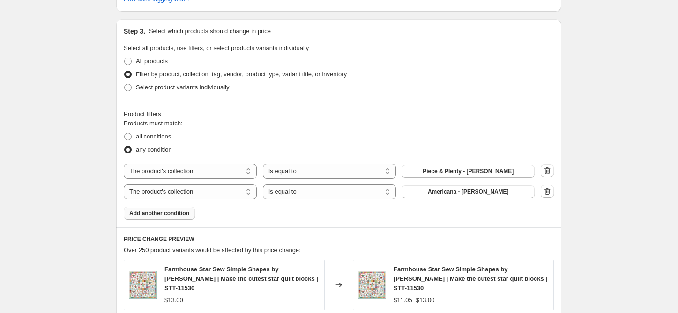
click at [169, 219] on button "Add another condition" at bounding box center [159, 213] width 71 height 13
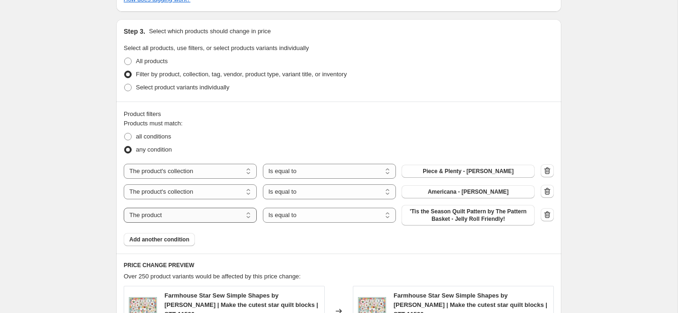
click at [171, 216] on select "The product The product's collection The product's tag The product's vendor The…" at bounding box center [190, 215] width 133 height 15
select select "collection"
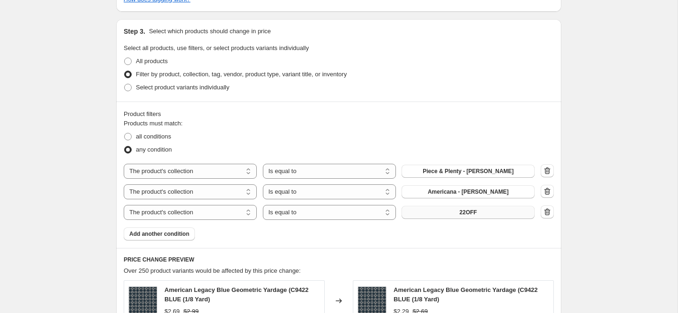
click at [469, 209] on span "22OFF" at bounding box center [468, 212] width 17 height 7
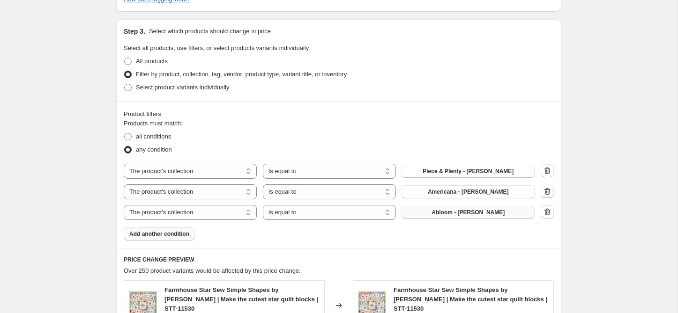
click at [174, 237] on span "Add another condition" at bounding box center [159, 233] width 60 height 7
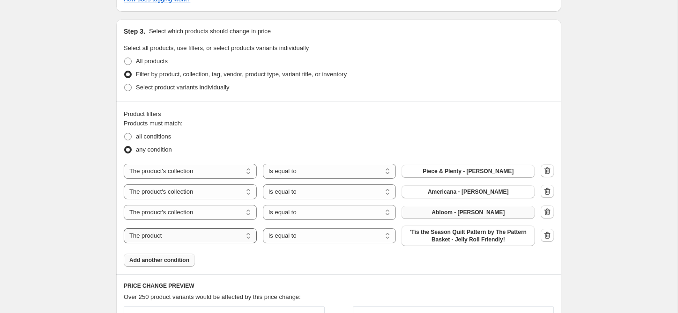
click at [180, 233] on select "The product The product's collection The product's tag The product's vendor The…" at bounding box center [190, 236] width 133 height 15
select select "collection"
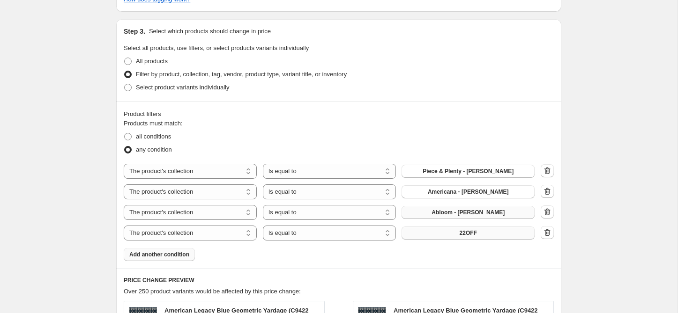
click at [445, 232] on button "22OFF" at bounding box center [467, 233] width 133 height 13
click at [186, 256] on span "Add another condition" at bounding box center [159, 254] width 60 height 7
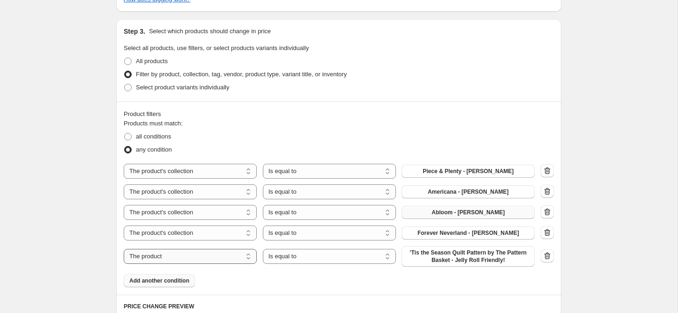
click at [191, 255] on select "The product The product's collection The product's tag The product's vendor The…" at bounding box center [190, 256] width 133 height 15
select select "collection"
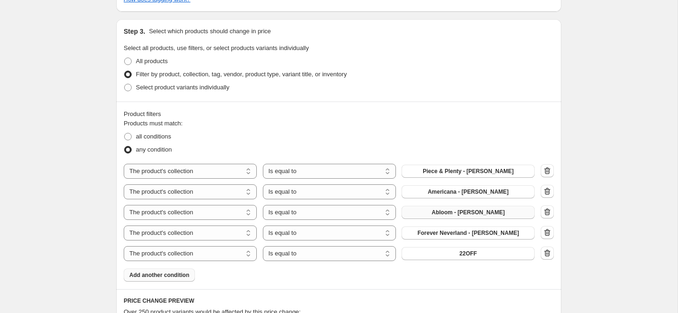
click at [461, 255] on span "22OFF" at bounding box center [468, 253] width 17 height 7
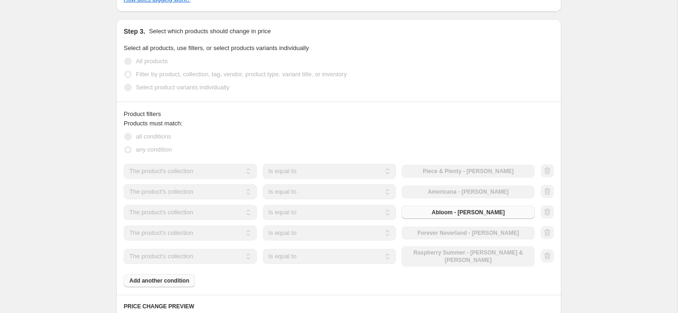
click at [170, 275] on button "Add another condition" at bounding box center [159, 281] width 71 height 13
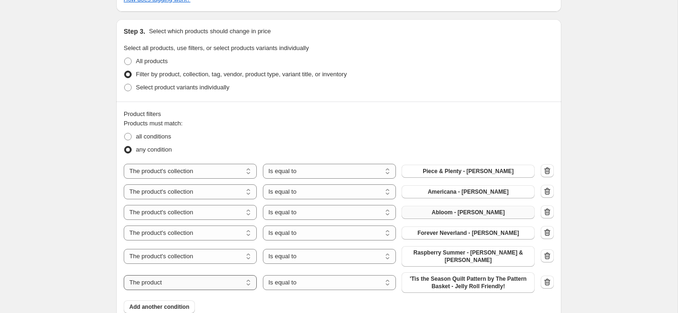
click at [171, 275] on select "The product The product's collection The product's tag The product's vendor The…" at bounding box center [190, 282] width 133 height 15
select select "collection"
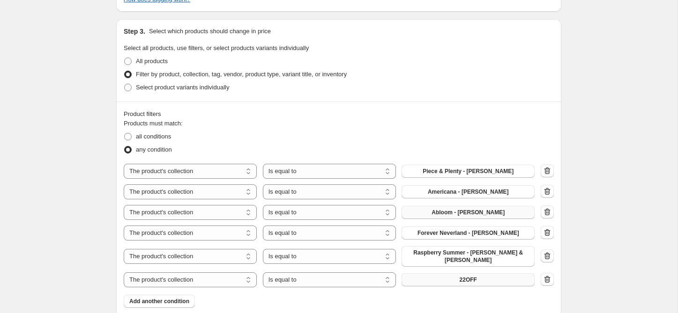
click at [454, 275] on button "22OFF" at bounding box center [467, 280] width 133 height 13
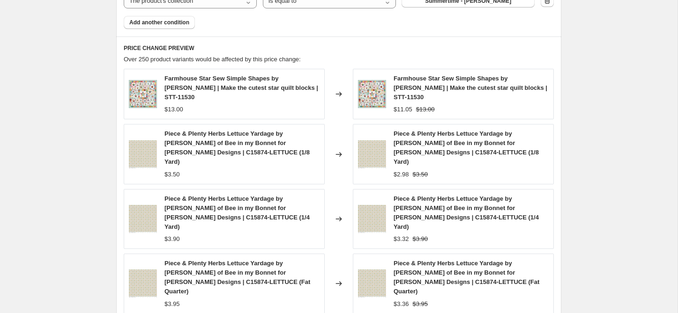
scroll to position [936, 0]
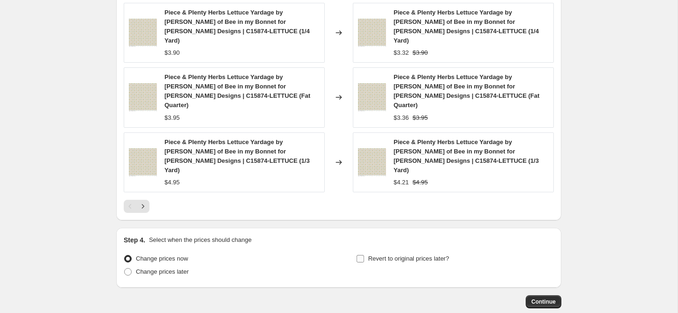
click at [362, 255] on input "Revert to original prices later?" at bounding box center [359, 258] width 7 height 7
checkbox input "true"
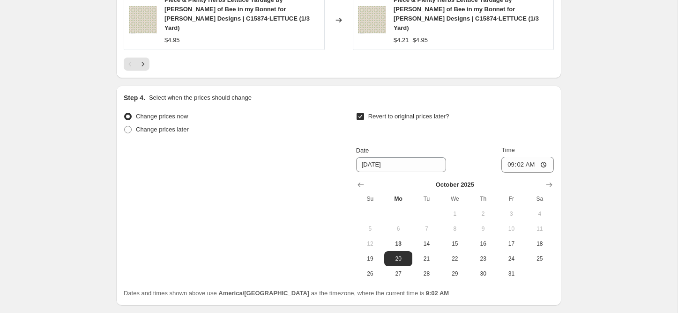
scroll to position [1097, 0]
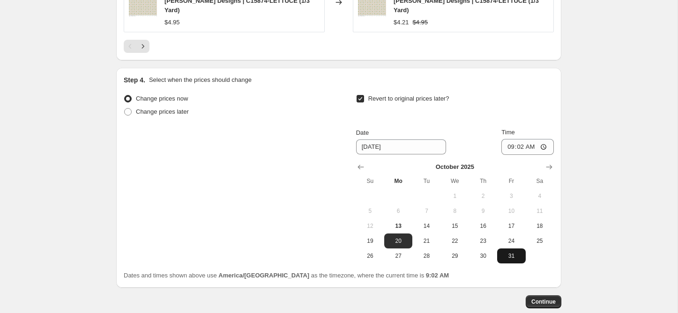
click at [516, 252] on span "31" at bounding box center [511, 255] width 21 height 7
type input "[DATE]"
click at [508, 139] on input "09:02" at bounding box center [527, 147] width 52 height 16
type input "23:59"
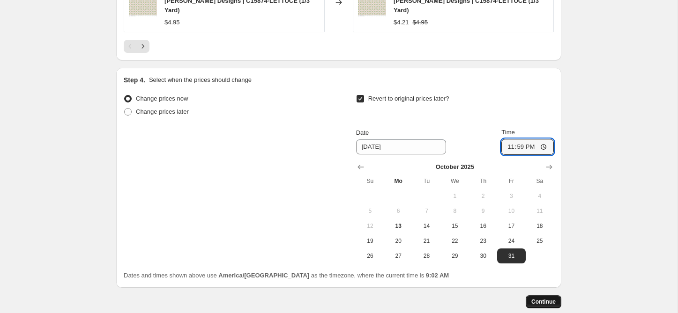
click at [542, 298] on span "Continue" at bounding box center [543, 301] width 24 height 7
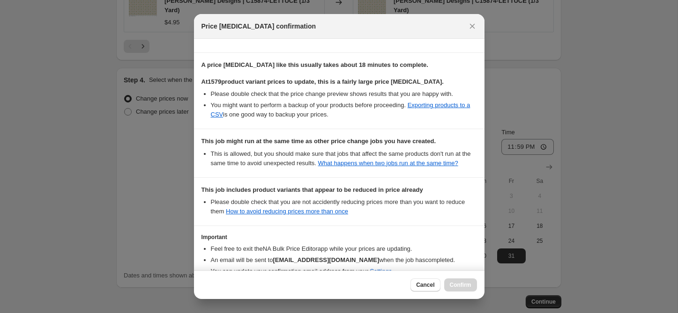
scroll to position [234, 0]
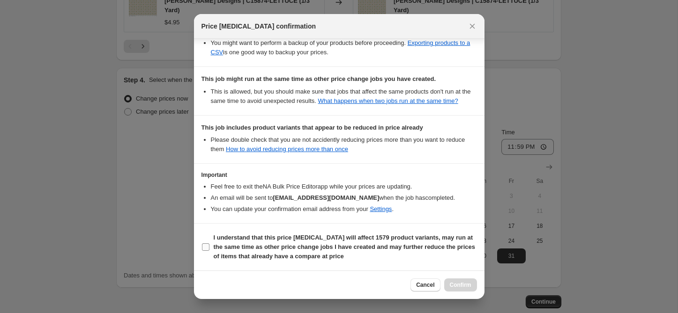
click at [228, 252] on b "I understand that this price change job will affect 1579 product variants, may …" at bounding box center [344, 247] width 261 height 26
click at [209, 251] on input "I understand that this price change job will affect 1579 product variants, may …" at bounding box center [205, 247] width 7 height 7
checkbox input "true"
click at [468, 284] on span "Confirm" at bounding box center [461, 285] width 22 height 7
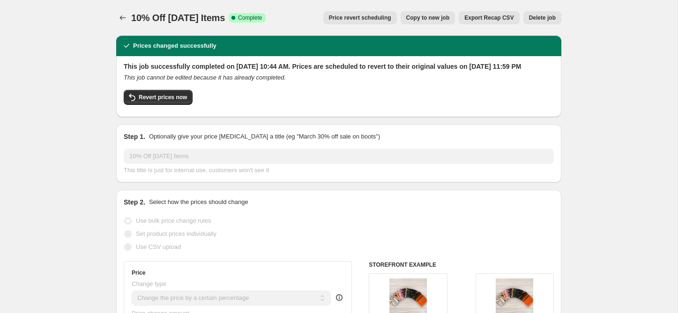
select select "percentage"
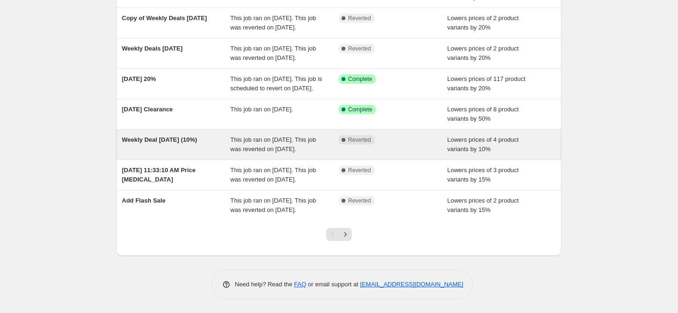
scroll to position [244, 0]
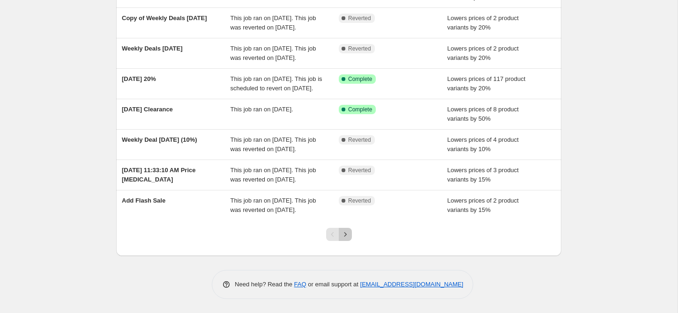
click at [343, 231] on icon "Next" at bounding box center [345, 234] width 9 height 9
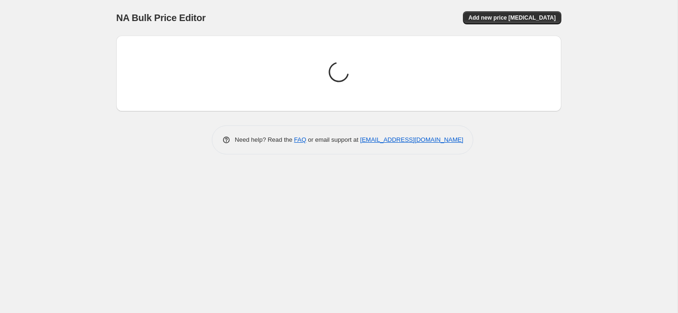
scroll to position [0, 0]
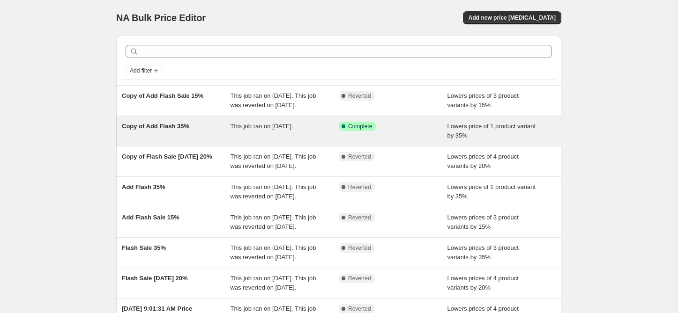
click at [185, 130] on span "Copy of Add Flash 35%" at bounding box center [155, 126] width 67 height 7
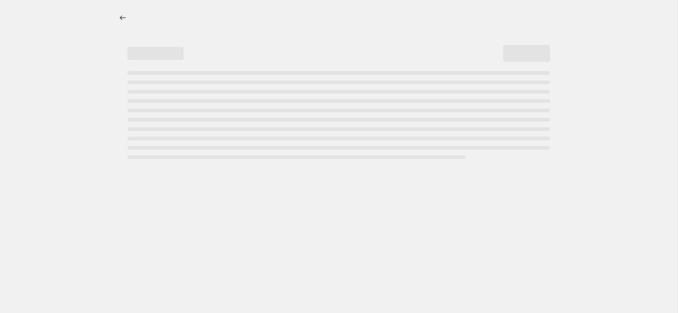
select select "percentage"
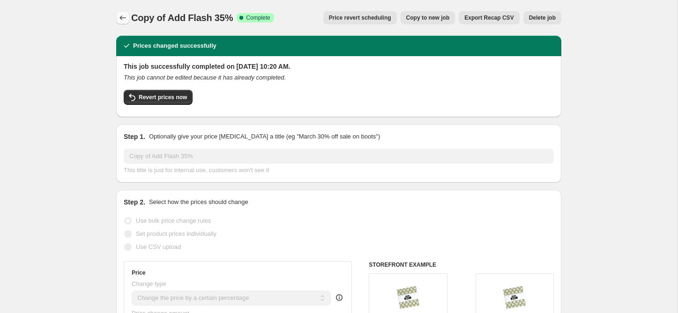
click at [119, 18] on icon "Price change jobs" at bounding box center [122, 17] width 9 height 9
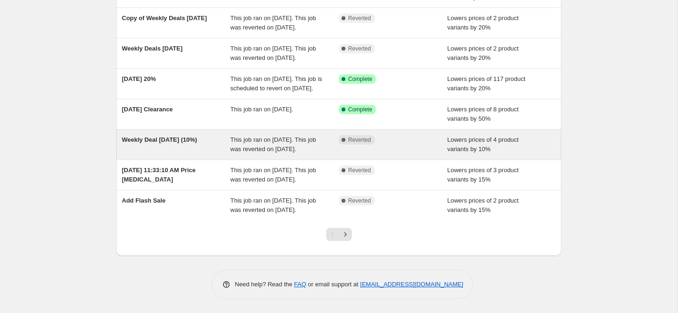
scroll to position [244, 0]
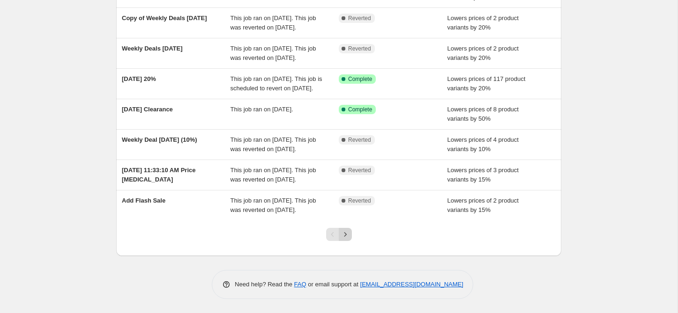
click at [346, 235] on icon "Next" at bounding box center [345, 234] width 9 height 9
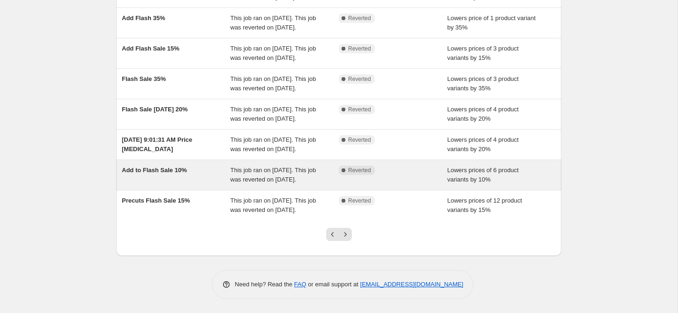
scroll to position [253, 0]
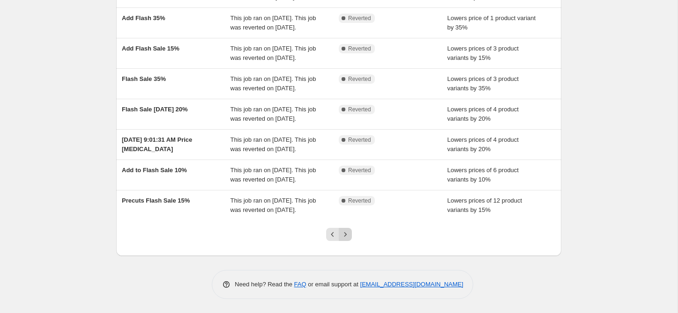
click at [346, 236] on icon "Next" at bounding box center [345, 234] width 9 height 9
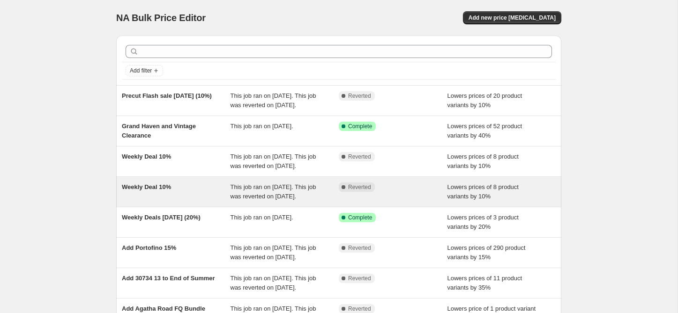
scroll to position [36, 0]
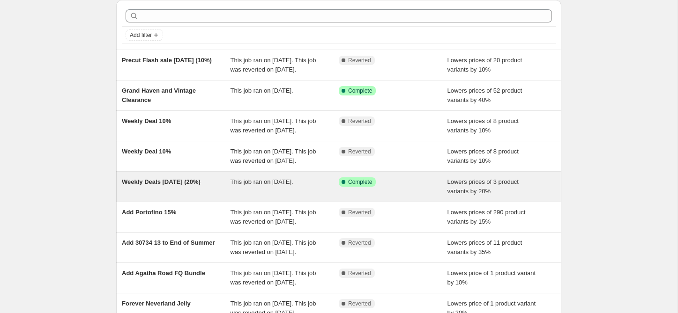
click at [205, 196] on div "Weekly Deals Sept 3 (20%)" at bounding box center [176, 187] width 109 height 19
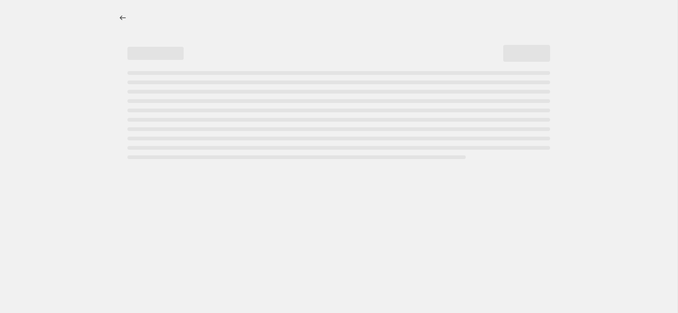
select select "percentage"
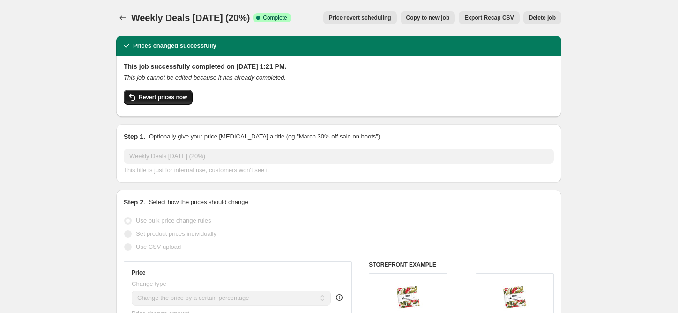
click at [182, 97] on span "Revert prices now" at bounding box center [163, 97] width 48 height 7
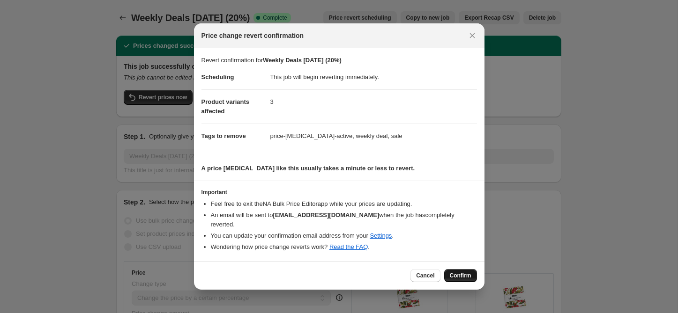
click at [455, 272] on span "Confirm" at bounding box center [461, 275] width 22 height 7
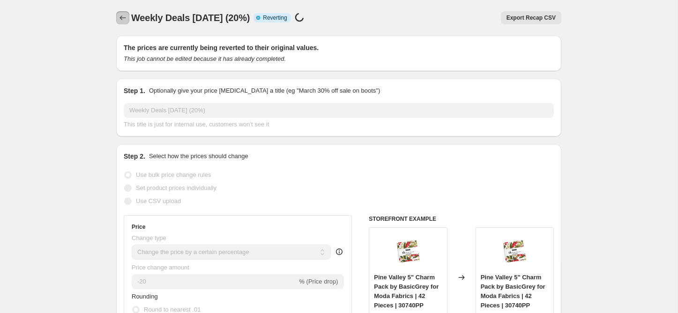
click at [121, 19] on icon "Price change jobs" at bounding box center [122, 17] width 9 height 9
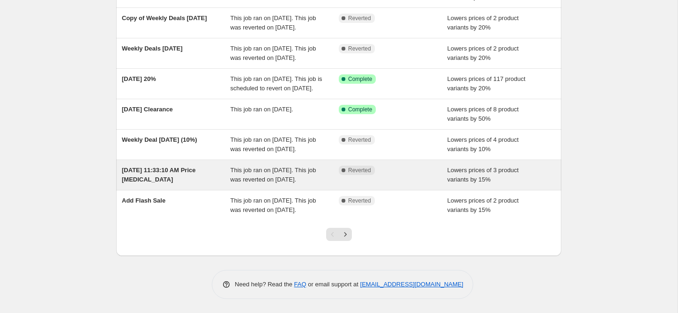
scroll to position [244, 0]
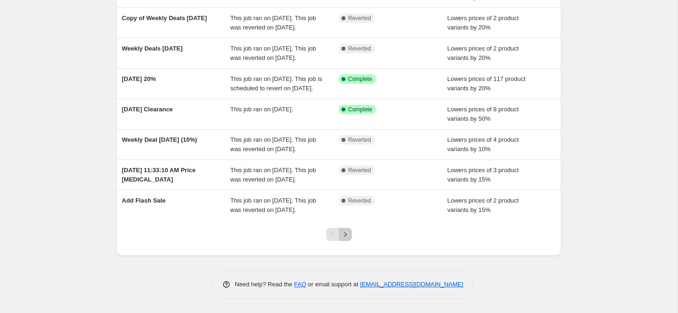
click at [345, 236] on icon "Next" at bounding box center [345, 234] width 9 height 9
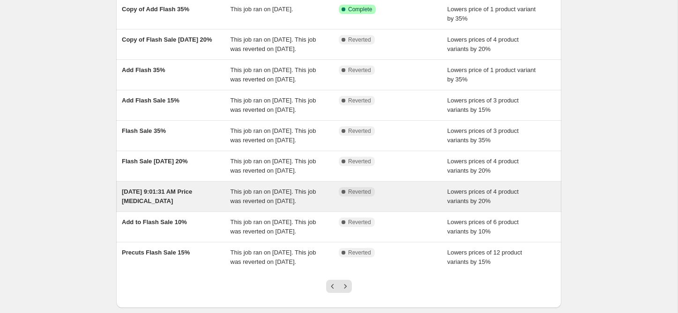
scroll to position [253, 0]
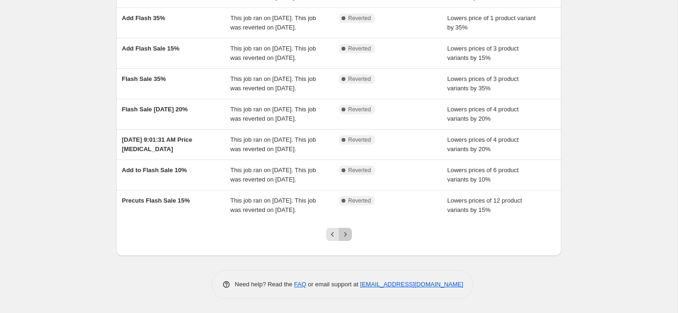
drag, startPoint x: 342, startPoint y: 232, endPoint x: 307, endPoint y: 224, distance: 36.0
click at [342, 232] on icon "Next" at bounding box center [345, 234] width 9 height 9
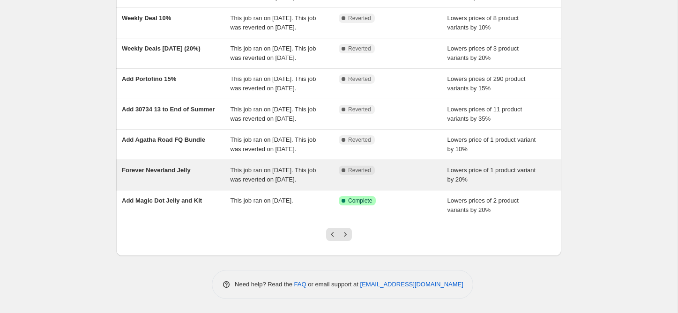
scroll to position [244, 0]
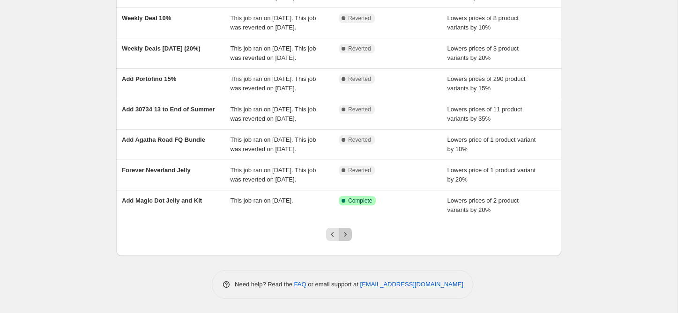
click at [349, 235] on icon "Next" at bounding box center [345, 234] width 9 height 9
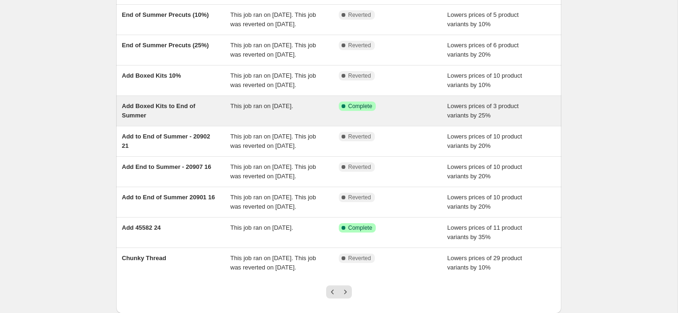
scroll to position [126, 0]
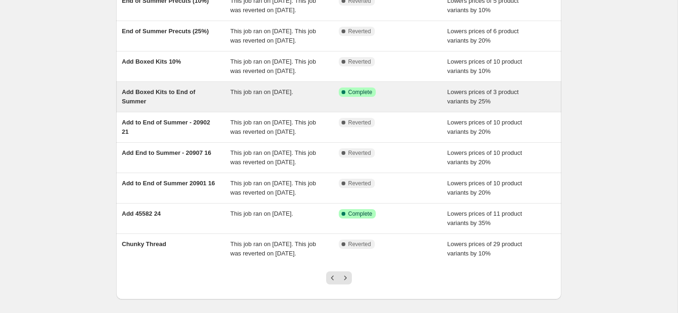
click at [211, 106] on div "Add Boxed Kits to End of Summer" at bounding box center [176, 97] width 109 height 19
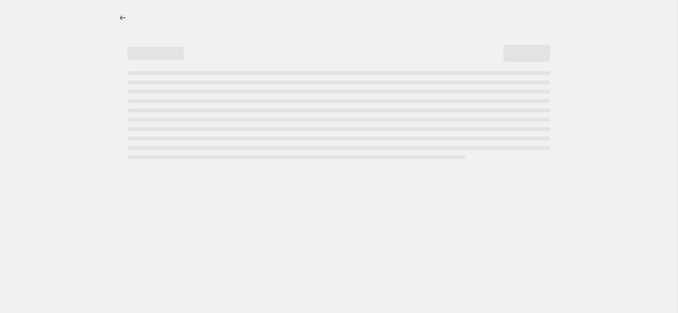
select select "percentage"
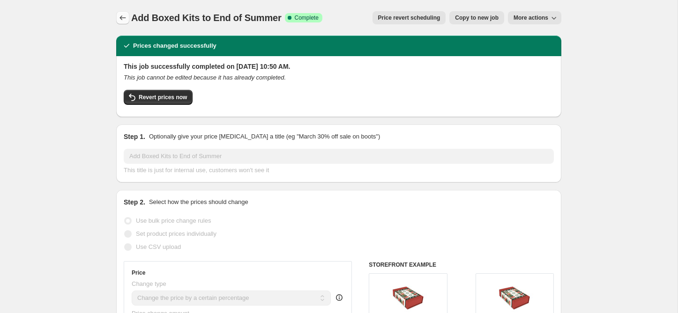
click at [117, 18] on button "Price change jobs" at bounding box center [122, 17] width 13 height 13
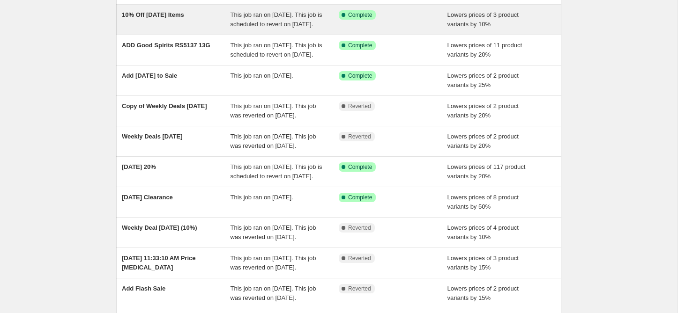
scroll to position [244, 0]
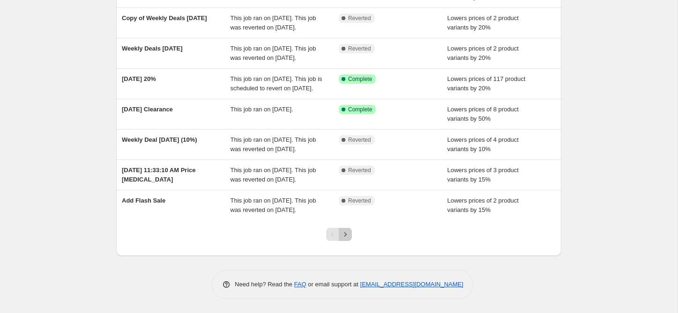
click at [348, 234] on icon "Next" at bounding box center [345, 234] width 9 height 9
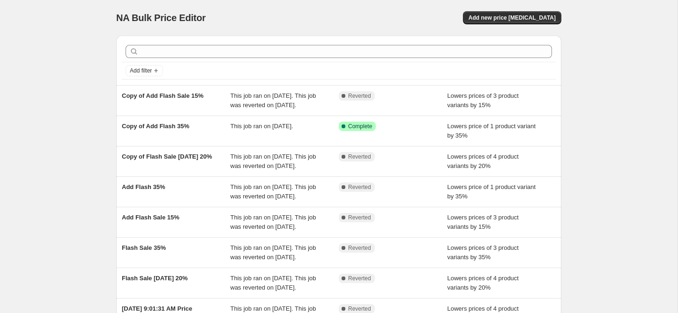
scroll to position [253, 0]
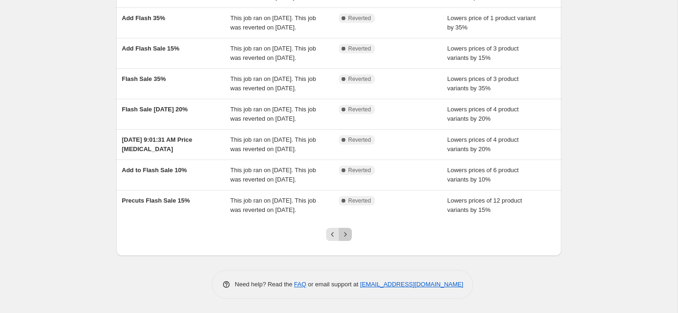
click at [348, 234] on icon "Next" at bounding box center [345, 234] width 9 height 9
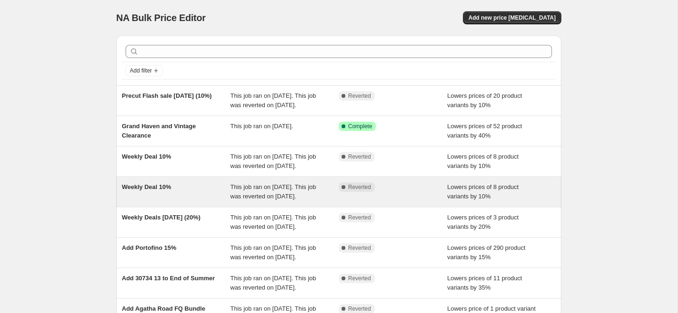
scroll to position [244, 0]
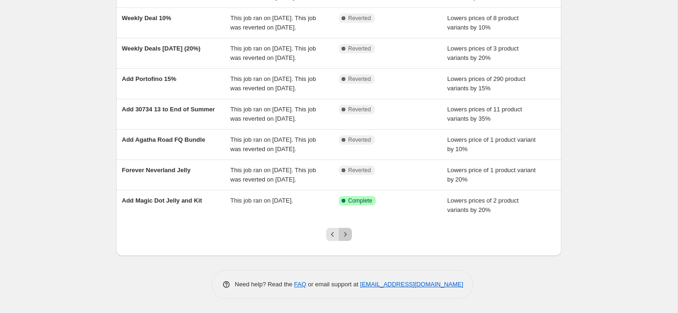
drag, startPoint x: 345, startPoint y: 235, endPoint x: 345, endPoint y: 229, distance: 6.6
click at [345, 235] on icon "Next" at bounding box center [345, 234] width 2 height 4
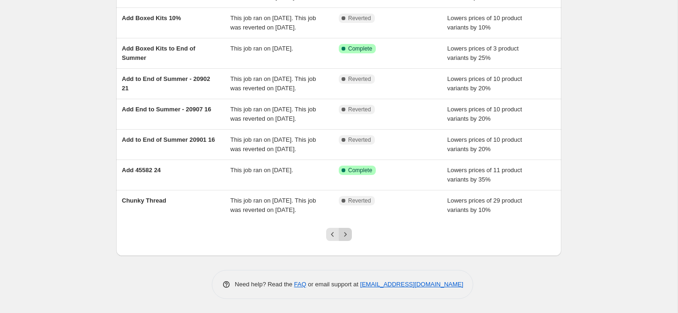
click at [348, 236] on icon "Next" at bounding box center [345, 234] width 9 height 9
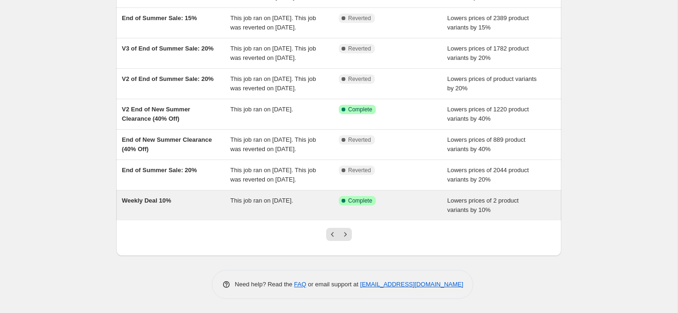
click at [220, 203] on div "Weekly Deal 10%" at bounding box center [176, 205] width 109 height 19
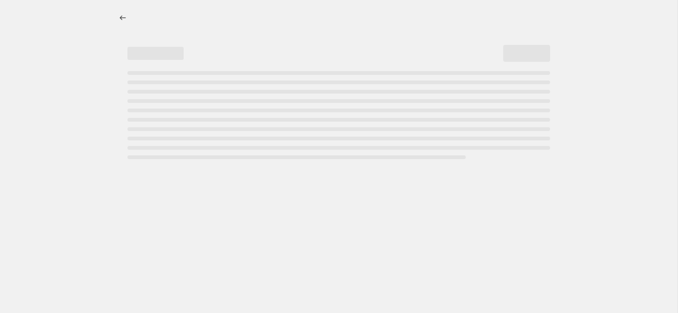
select select "percentage"
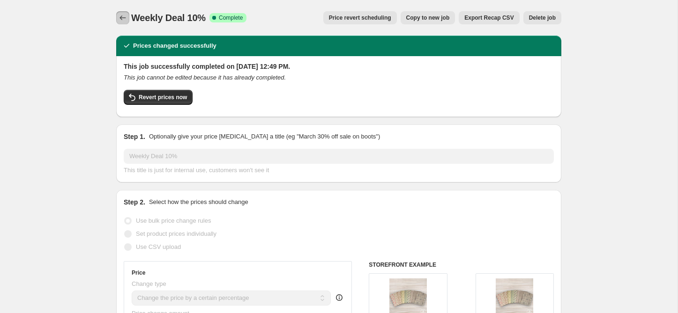
click at [119, 19] on icon "Price change jobs" at bounding box center [122, 17] width 9 height 9
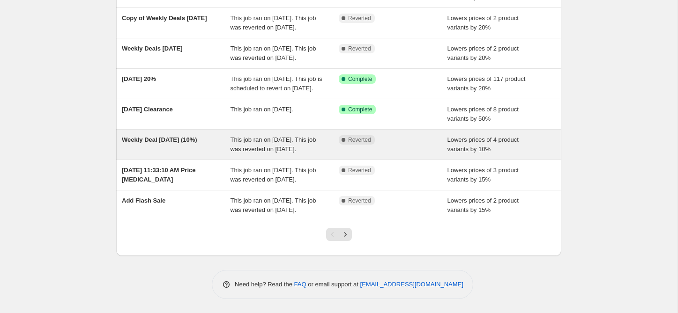
scroll to position [244, 0]
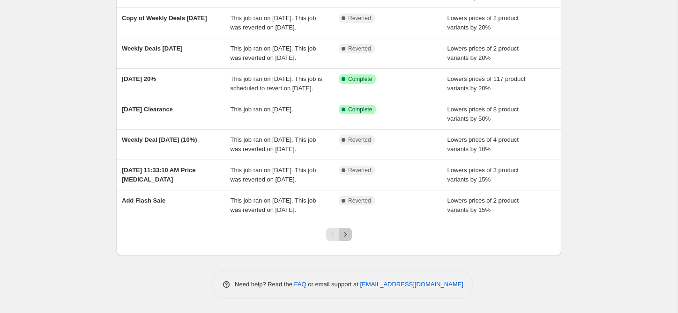
click at [347, 235] on icon "Next" at bounding box center [345, 234] width 9 height 9
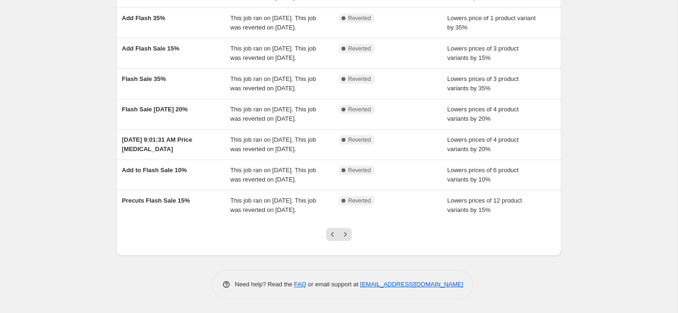
scroll to position [253, 0]
click at [347, 237] on icon "Next" at bounding box center [345, 234] width 9 height 9
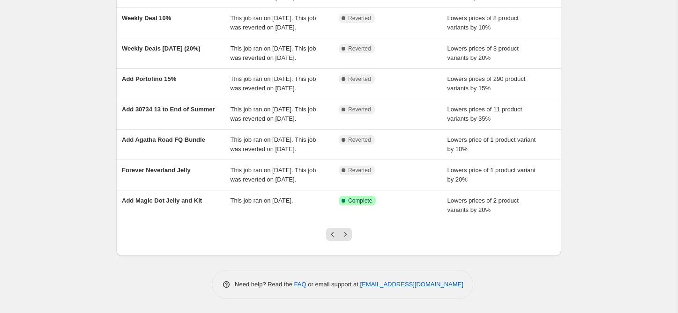
scroll to position [244, 0]
click at [348, 233] on icon "Next" at bounding box center [345, 234] width 9 height 9
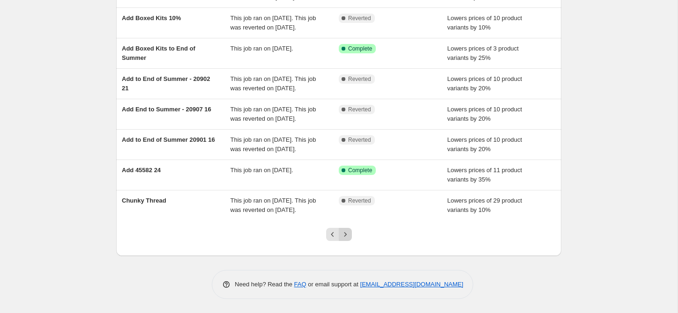
click at [348, 236] on icon "Next" at bounding box center [345, 234] width 9 height 9
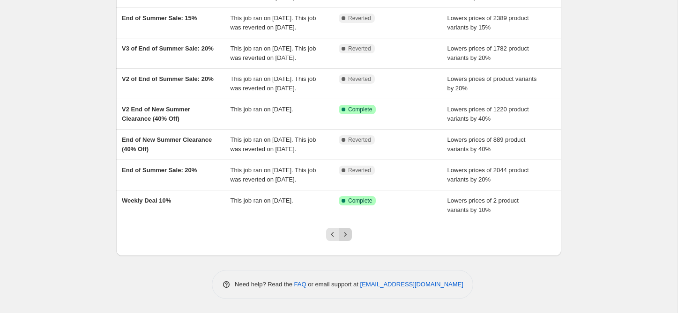
click at [347, 235] on icon "Next" at bounding box center [345, 234] width 9 height 9
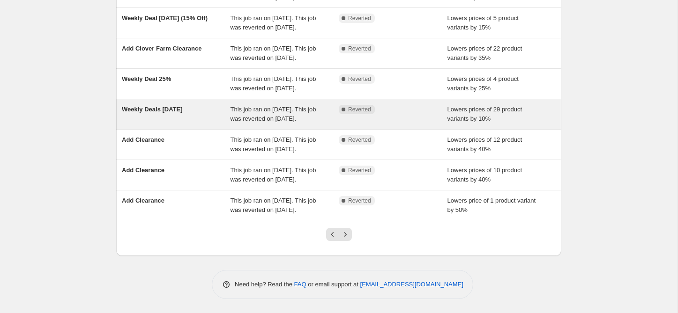
scroll to position [263, 0]
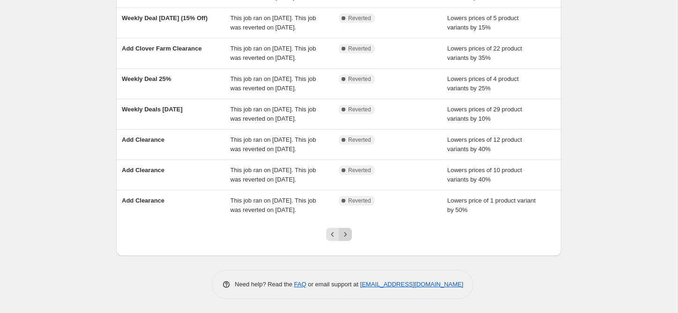
click at [346, 240] on button "Next" at bounding box center [345, 234] width 13 height 13
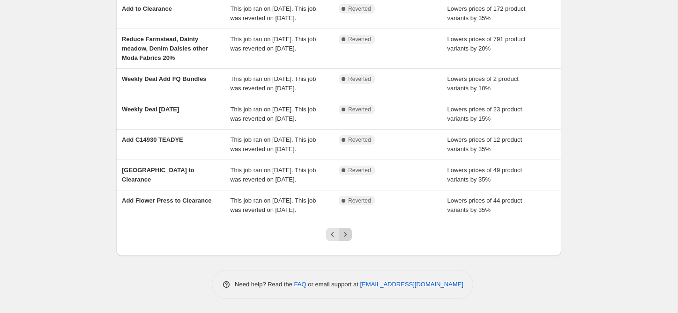
scroll to position [0, 0]
click at [347, 238] on icon "Next" at bounding box center [345, 234] width 9 height 9
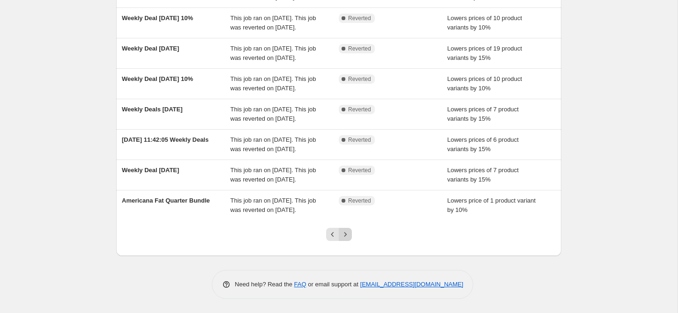
click at [347, 240] on button "Next" at bounding box center [345, 234] width 13 height 13
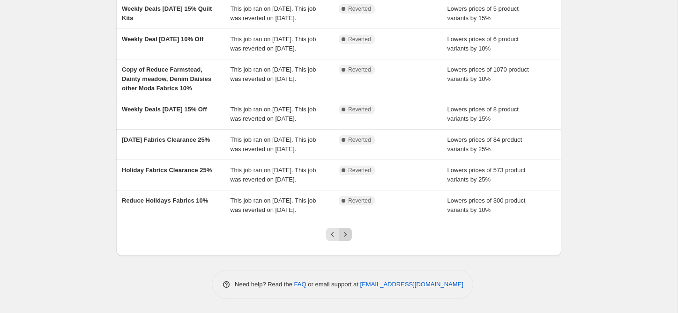
click at [344, 231] on icon "Next" at bounding box center [345, 234] width 9 height 9
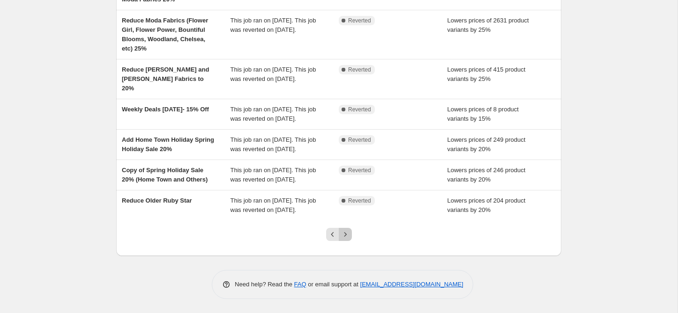
click at [345, 229] on button "Next" at bounding box center [345, 234] width 13 height 13
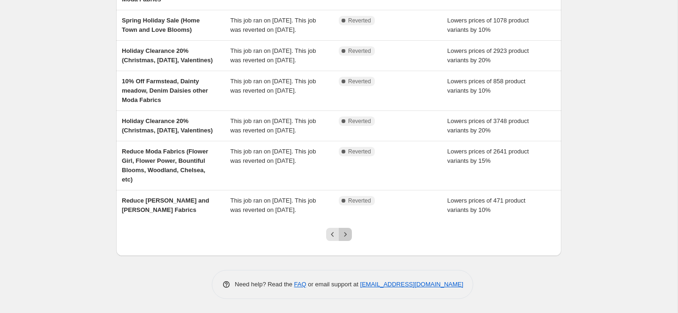
click at [346, 239] on icon "Next" at bounding box center [345, 234] width 9 height 9
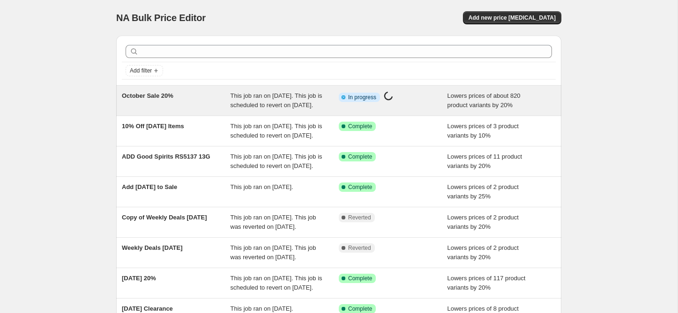
click at [199, 109] on div "October Sale 20%" at bounding box center [176, 100] width 109 height 19
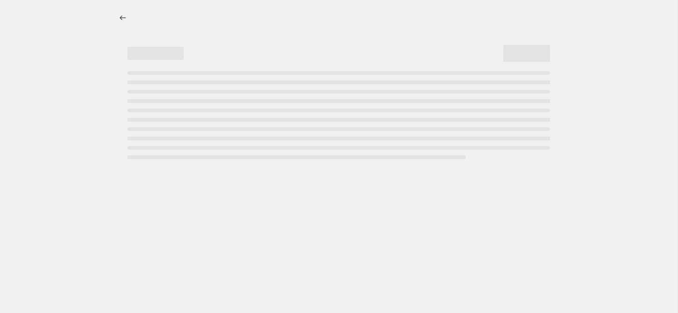
select select "percentage"
select select "collection"
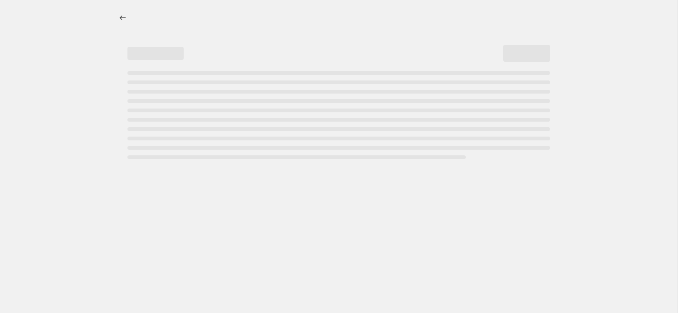
select select "collection"
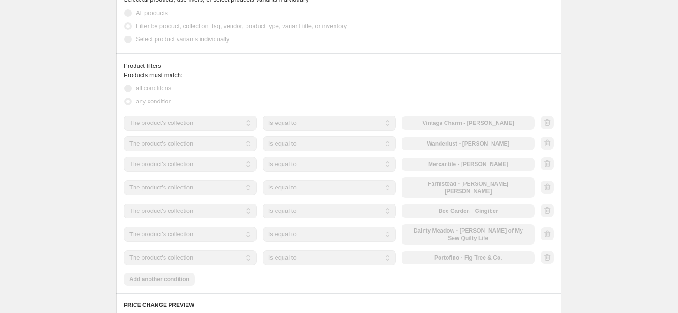
scroll to position [615, 0]
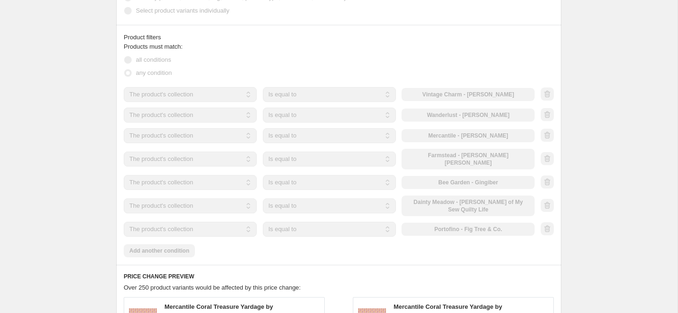
select select "percentage"
select select "collection"
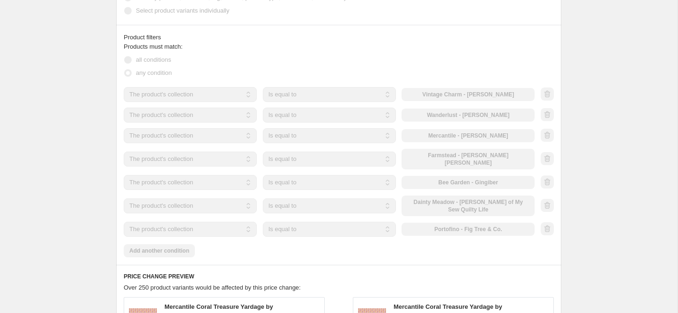
select select "collection"
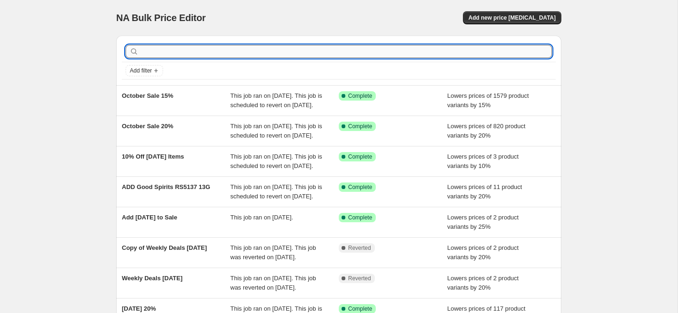
click at [224, 51] on input "text" at bounding box center [346, 51] width 411 height 13
click at [513, 13] on button "Add new price [MEDICAL_DATA]" at bounding box center [512, 17] width 98 height 13
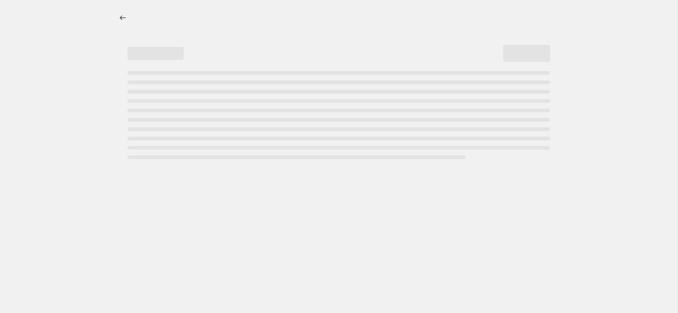
select select "percentage"
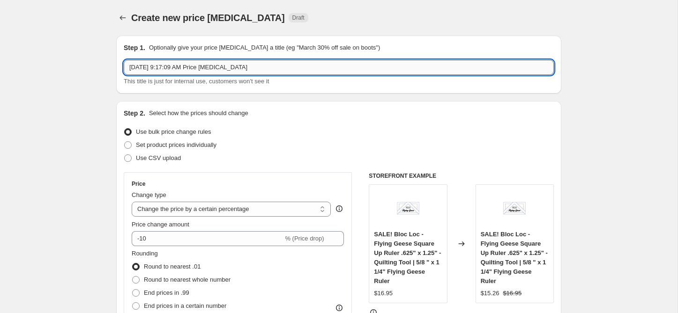
click at [192, 67] on input "[DATE] 9:17:09 AM Price [MEDICAL_DATA]" at bounding box center [339, 67] width 430 height 15
type input "Weekly Deals [DATE]"
click at [166, 146] on span "Set product prices individually" at bounding box center [176, 144] width 81 height 7
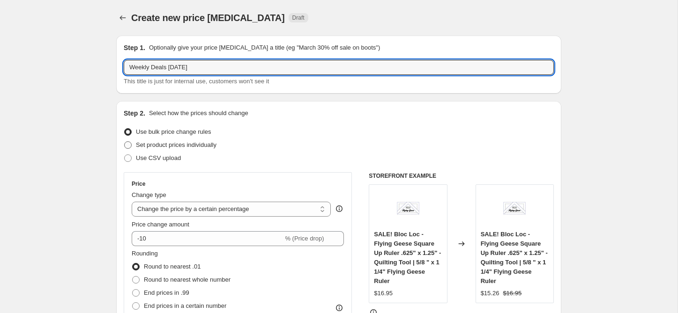
click at [125, 142] on input "Set product prices individually" at bounding box center [124, 141] width 0 height 0
radio input "true"
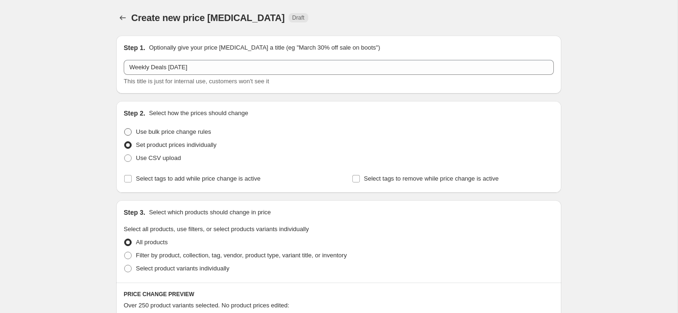
click at [134, 130] on label "Use bulk price change rules" at bounding box center [167, 132] width 87 height 13
click at [125, 129] on input "Use bulk price change rules" at bounding box center [124, 128] width 0 height 0
radio input "true"
select select "percentage"
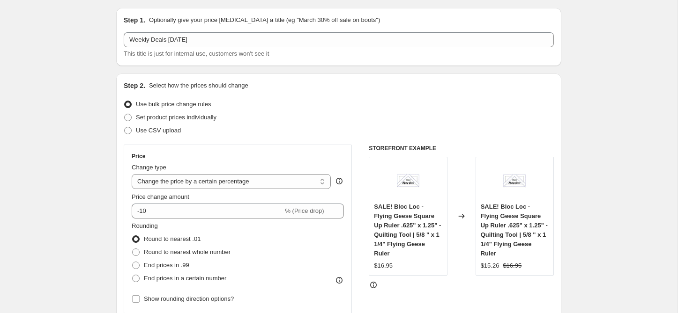
scroll to position [104, 0]
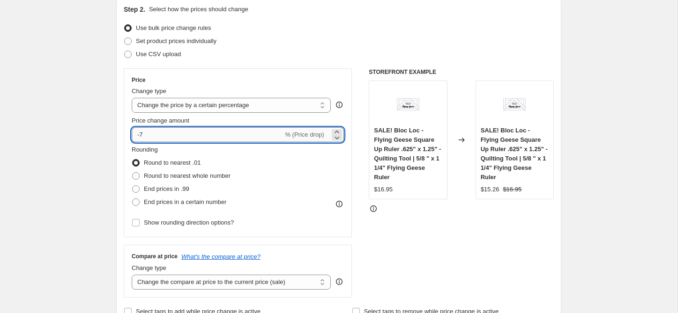
type input "-6"
click at [161, 138] on input "-6" at bounding box center [207, 134] width 151 height 15
type input "-20"
click at [325, 77] on div "Price" at bounding box center [238, 79] width 212 height 7
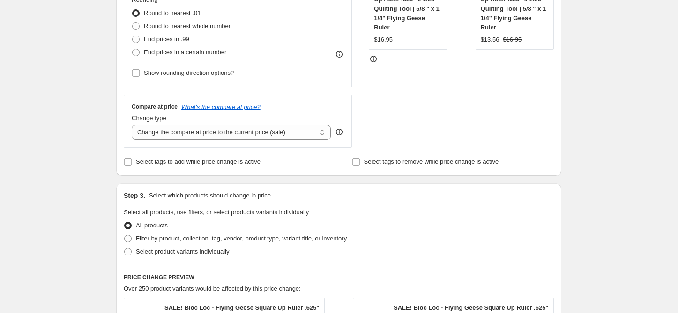
scroll to position [261, 0]
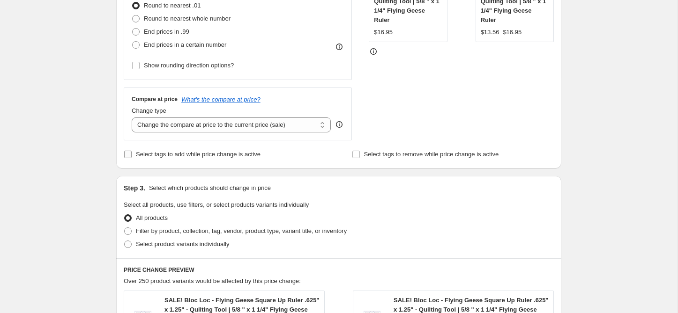
click at [210, 155] on span "Select tags to add while price change is active" at bounding box center [198, 154] width 125 height 7
click at [132, 155] on input "Select tags to add while price change is active" at bounding box center [127, 154] width 7 height 7
checkbox input "true"
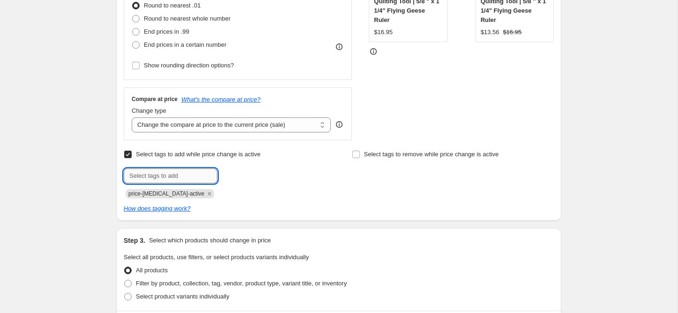
click at [203, 175] on input "text" at bounding box center [171, 176] width 94 height 15
type input "sale"
type input "weekly deal"
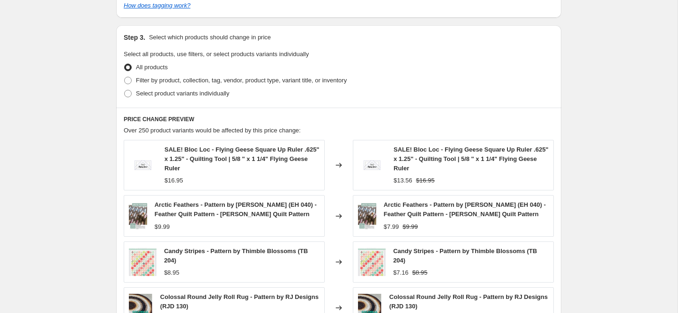
scroll to position [469, 0]
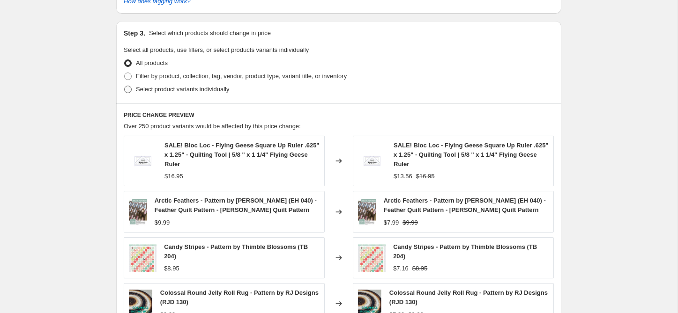
click at [165, 88] on span "Select product variants individually" at bounding box center [182, 89] width 93 height 7
click at [125, 86] on input "Select product variants individually" at bounding box center [124, 86] width 0 height 0
radio input "true"
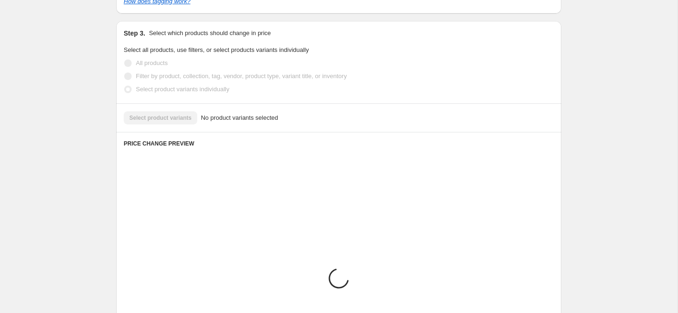
scroll to position [468, 0]
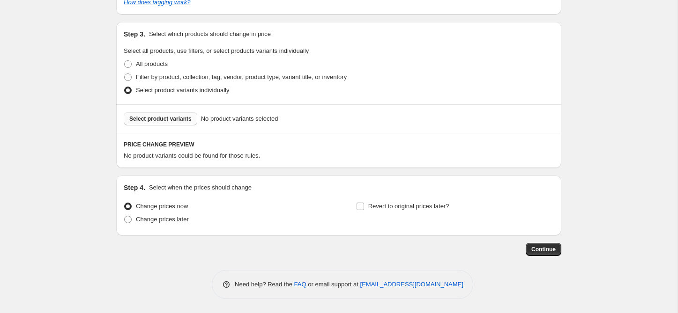
click at [172, 117] on span "Select product variants" at bounding box center [160, 118] width 62 height 7
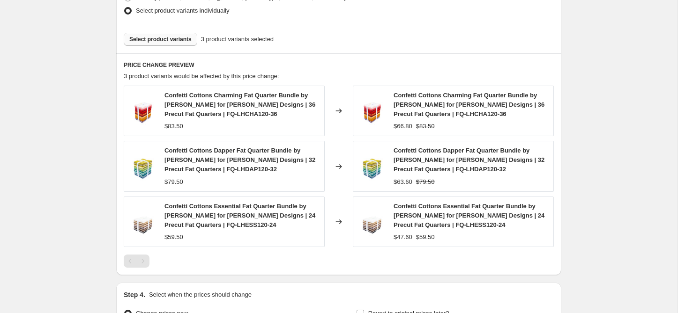
scroll to position [655, 0]
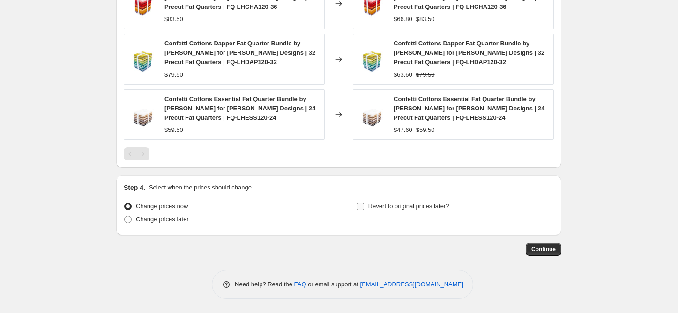
click at [371, 208] on span "Revert to original prices later?" at bounding box center [408, 206] width 81 height 7
click at [364, 208] on input "Revert to original prices later?" at bounding box center [359, 206] width 7 height 7
checkbox input "true"
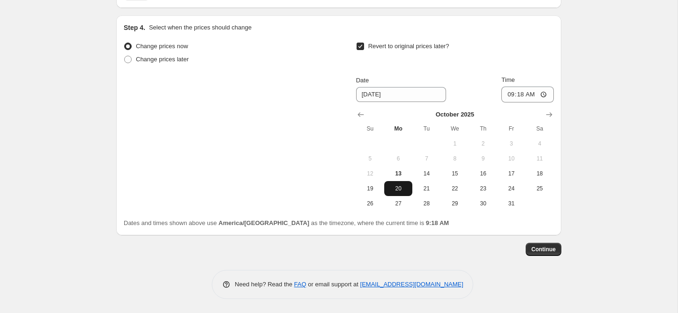
scroll to position [813, 0]
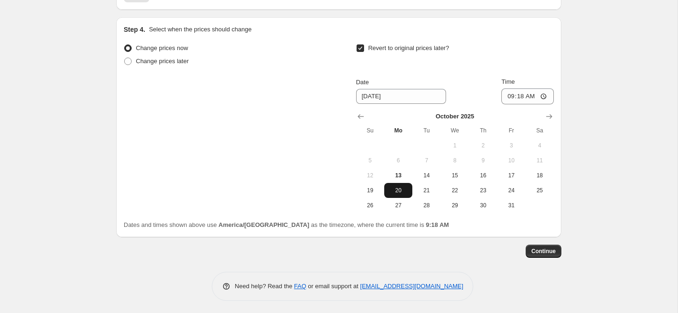
click at [400, 188] on span "20" at bounding box center [398, 190] width 21 height 7
click at [507, 93] on input "09:18" at bounding box center [527, 97] width 52 height 16
type input "08:00"
click at [546, 250] on span "Continue" at bounding box center [543, 251] width 24 height 7
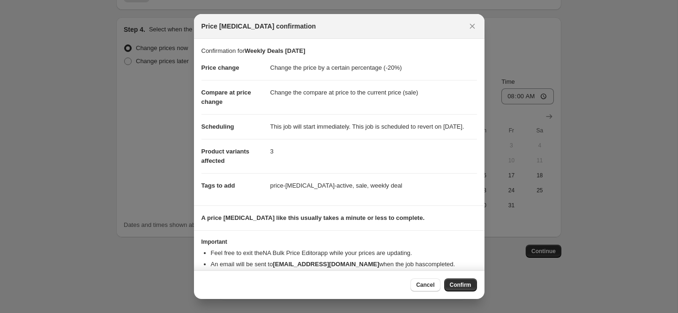
scroll to position [29, 0]
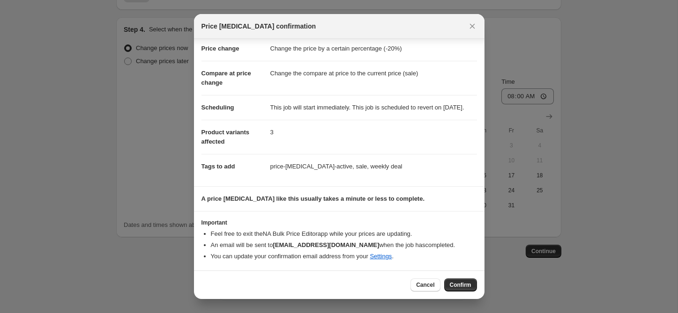
click at [462, 286] on span "Confirm" at bounding box center [461, 285] width 22 height 7
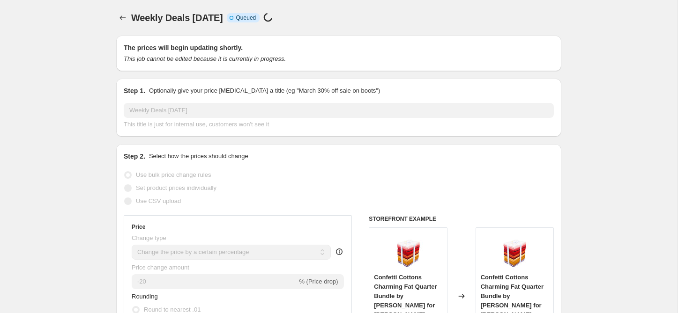
select select "percentage"
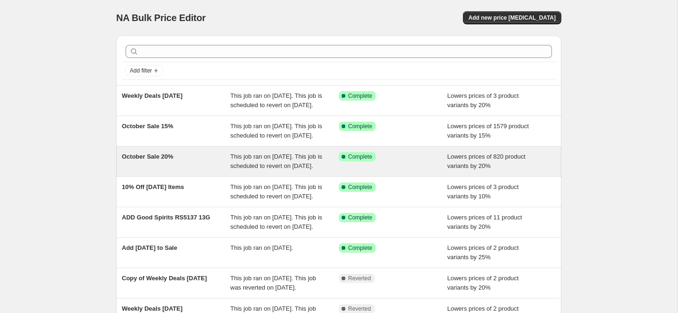
click at [171, 171] on div "October Sale 20%" at bounding box center [176, 161] width 109 height 19
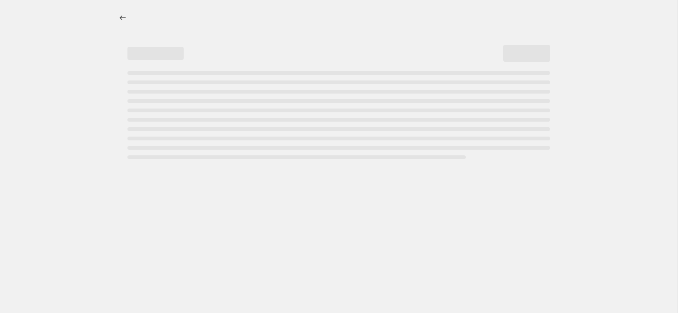
select select "percentage"
select select "collection"
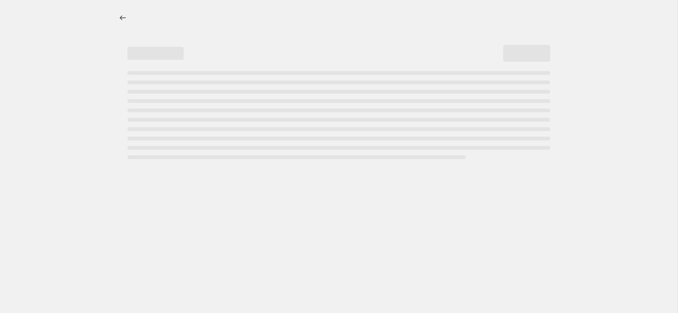
select select "collection"
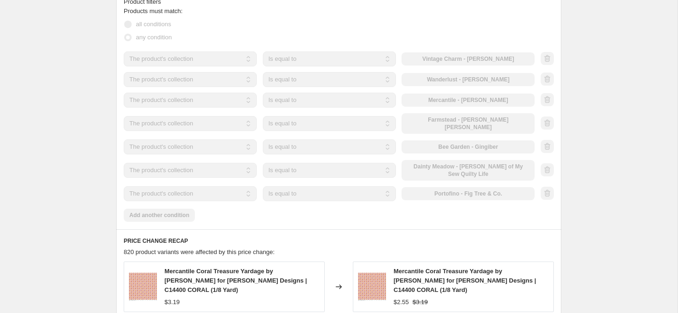
scroll to position [676, 0]
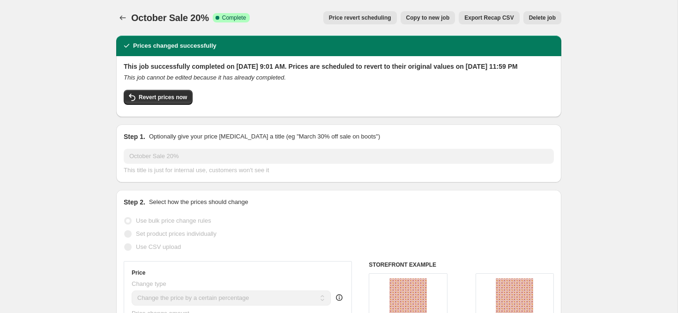
select select "percentage"
select select "collection"
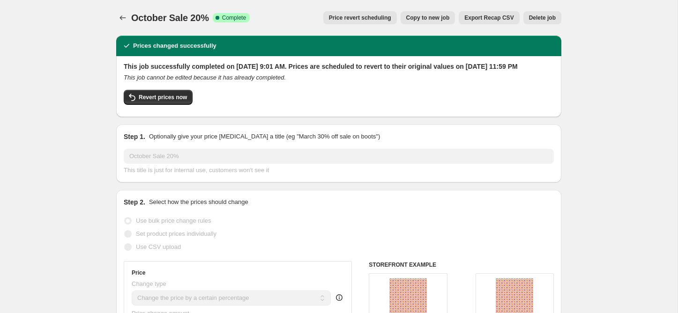
select select "collection"
